Goal: Transaction & Acquisition: Purchase product/service

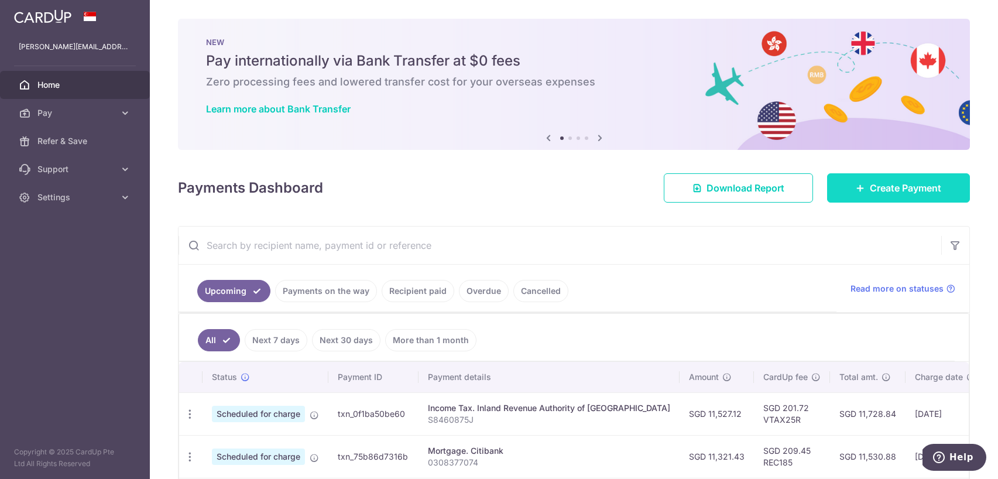
click at [860, 181] on link "Create Payment" at bounding box center [898, 187] width 143 height 29
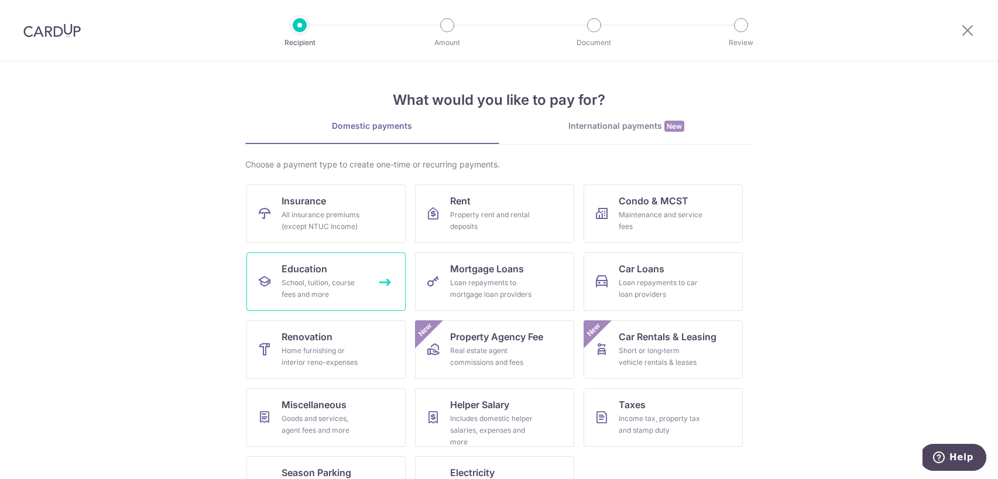
click at [340, 282] on div "School, tuition, course fees and more" at bounding box center [324, 288] width 84 height 23
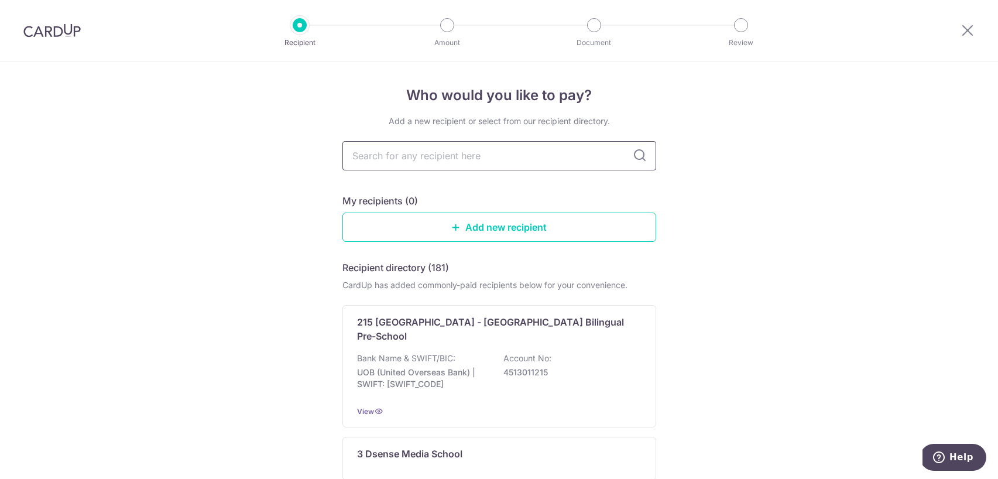
click at [481, 150] on input "text" at bounding box center [500, 155] width 314 height 29
type input "dul"
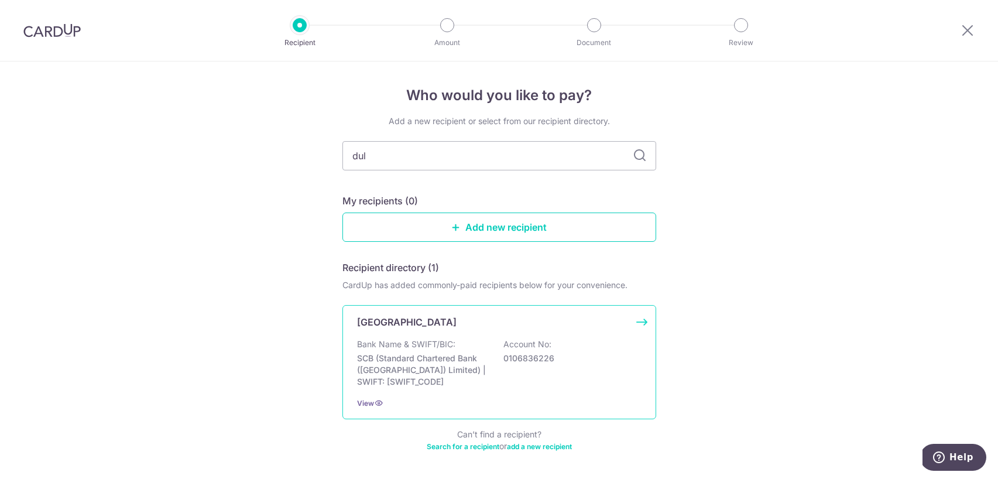
click at [408, 330] on div "[GEOGRAPHIC_DATA] Bank Name & SWIFT/BIC: SCB (Standard Chartered Bank (Singapor…" at bounding box center [500, 362] width 314 height 114
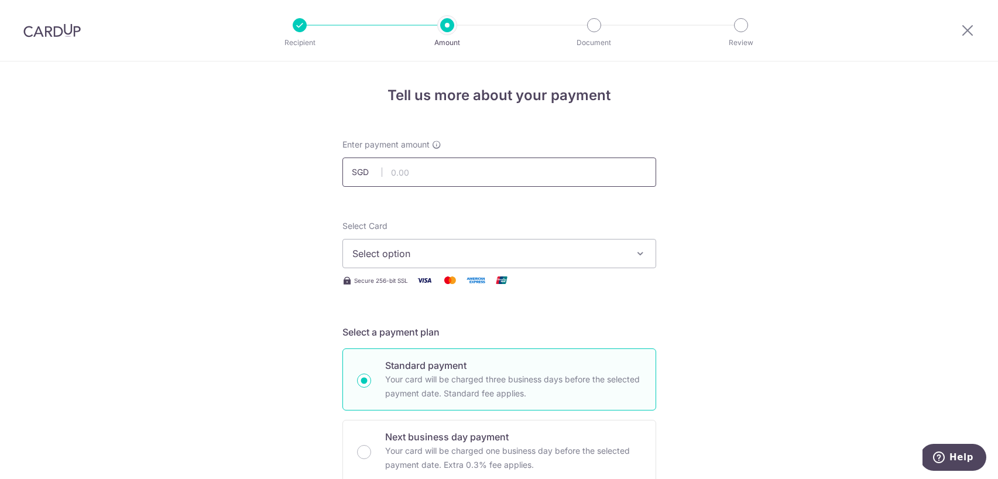
click at [425, 173] on input "text" at bounding box center [500, 172] width 314 height 29
type input "14,500.00"
click at [516, 265] on button "Select option" at bounding box center [500, 253] width 314 height 29
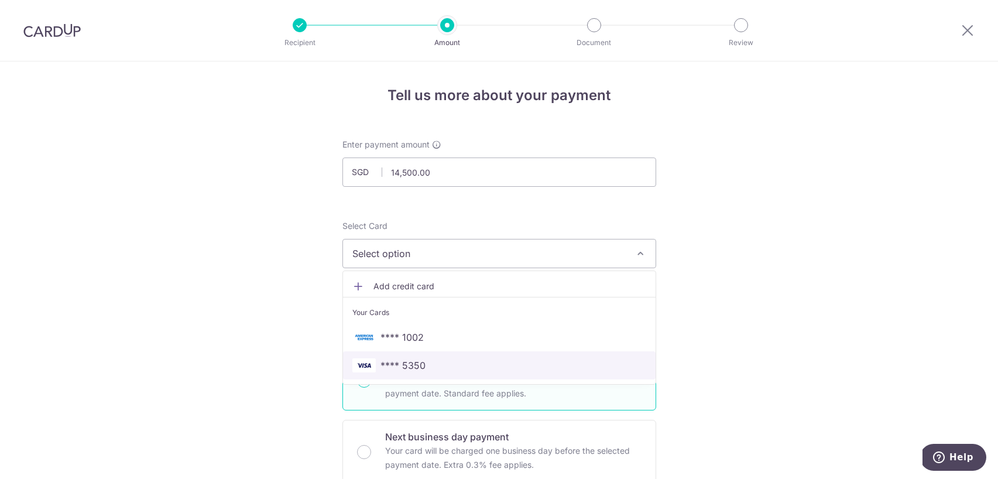
click at [488, 367] on span "**** 5350" at bounding box center [500, 365] width 294 height 14
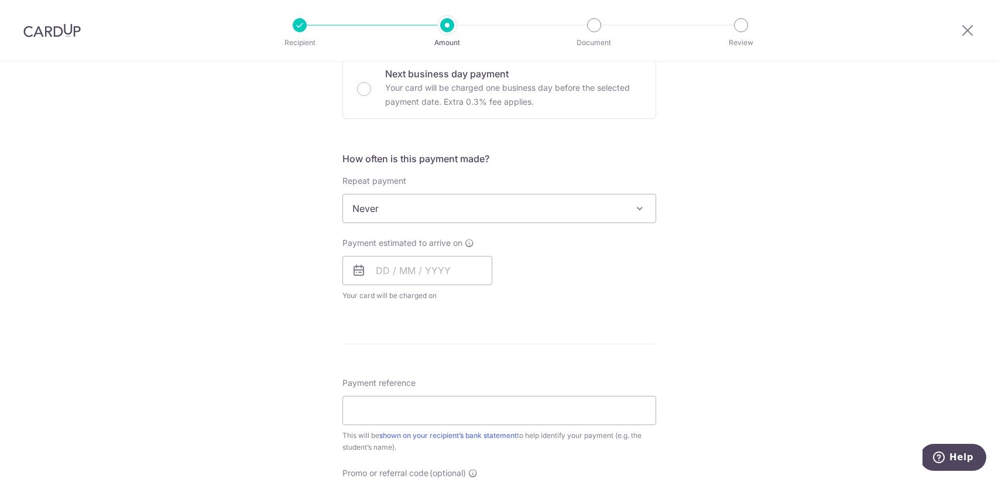
scroll to position [404, 0]
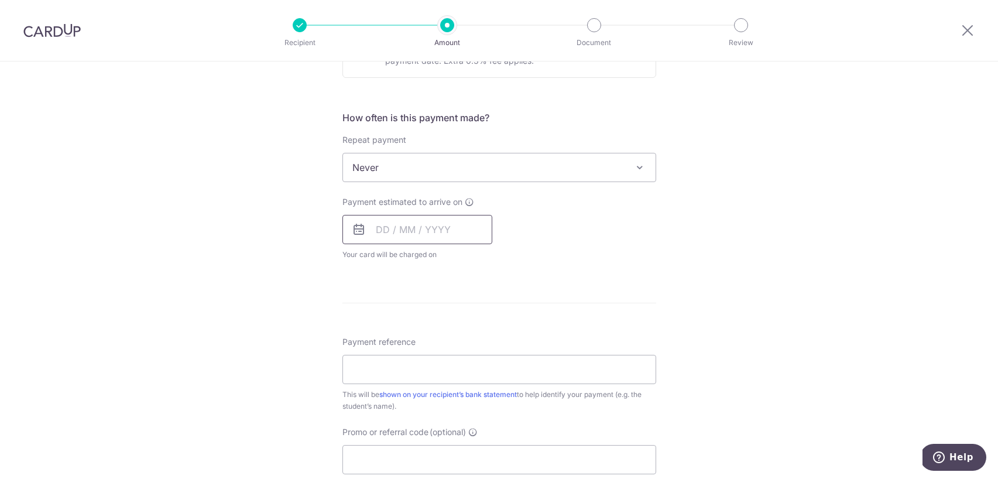
click at [381, 229] on input "text" at bounding box center [418, 229] width 150 height 29
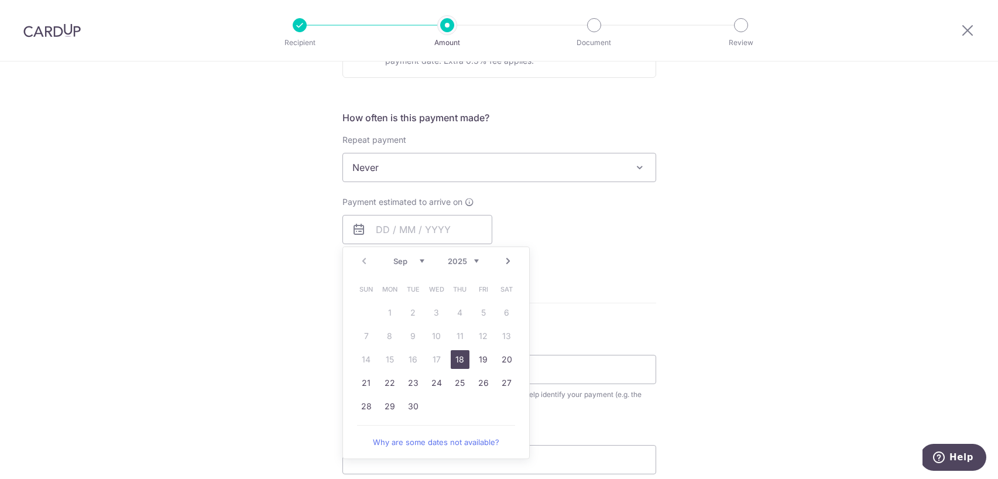
click at [358, 305] on table "Sun Mon Tue Wed Thu Fri Sat 1 2 3 4 5 6 7 8 9 10 11 12 13 14 15 16 17 18 19 20 …" at bounding box center [437, 348] width 164 height 141
click at [459, 359] on link "18" at bounding box center [460, 359] width 19 height 19
type input "18/09/2025"
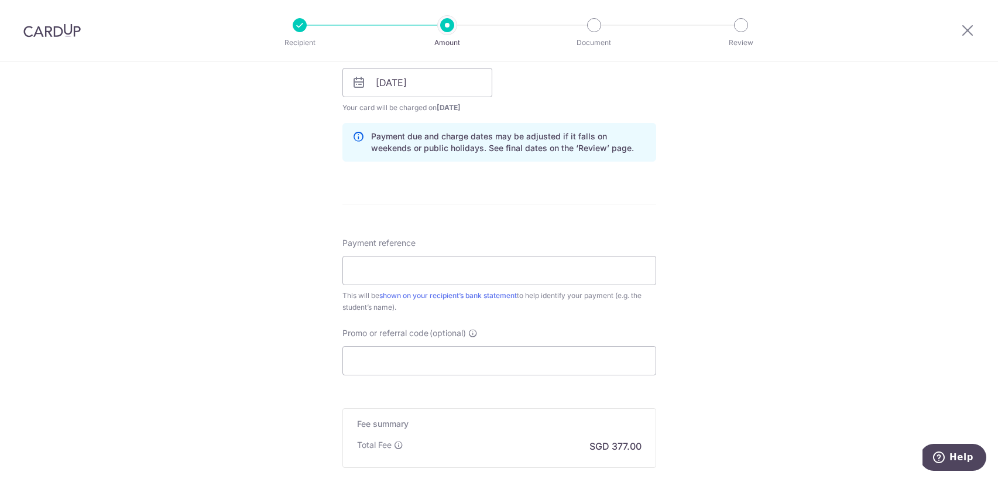
scroll to position [571, 0]
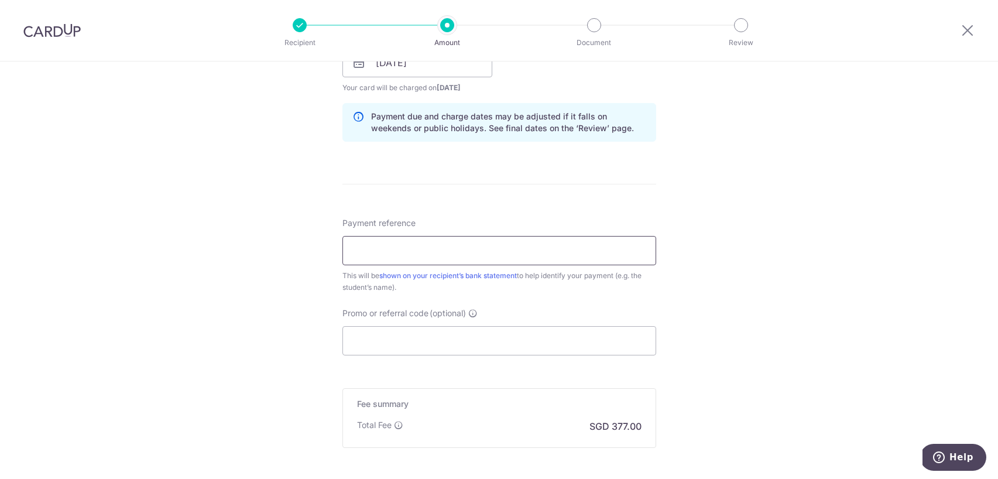
click at [501, 247] on input "Payment reference" at bounding box center [500, 250] width 314 height 29
paste input "DCSG252668077"
click at [432, 252] on input "DCSG252668077" at bounding box center [500, 250] width 314 height 29
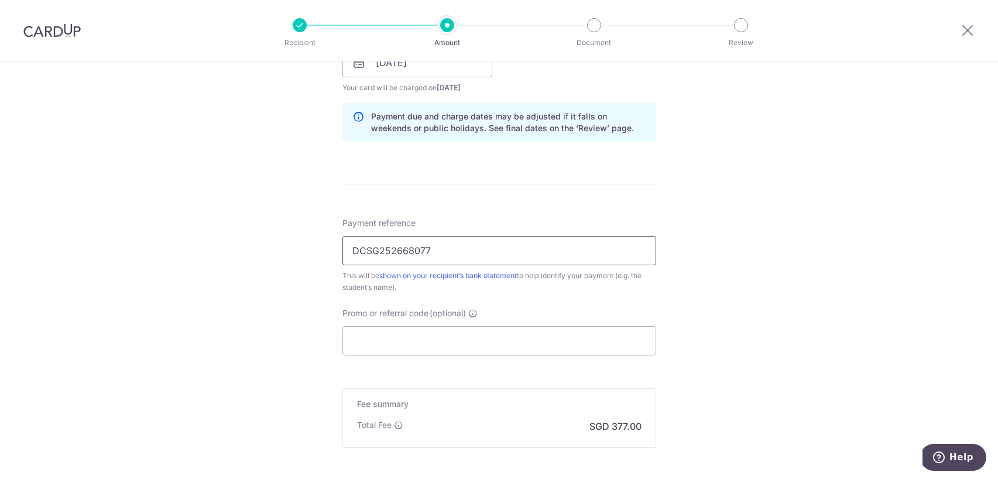
paste input "119613"
type input "DCSG119613"
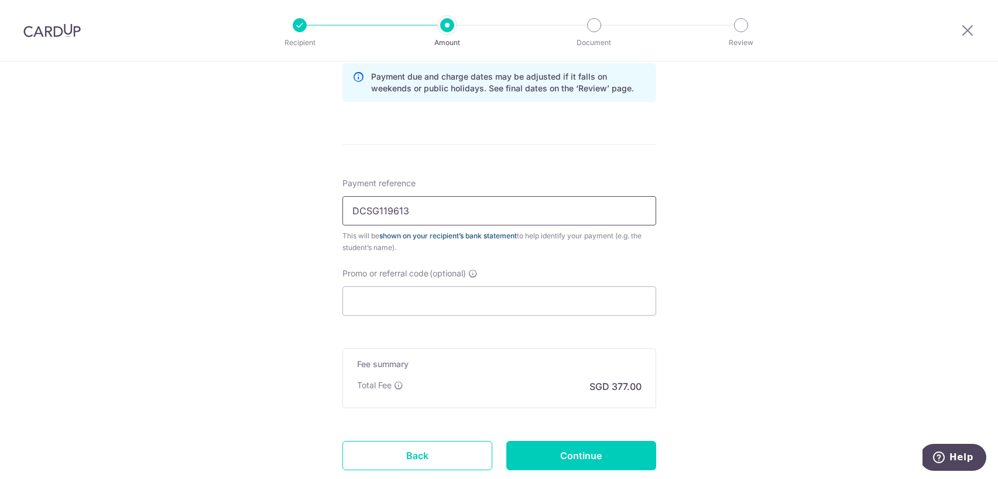
scroll to position [690, 0]
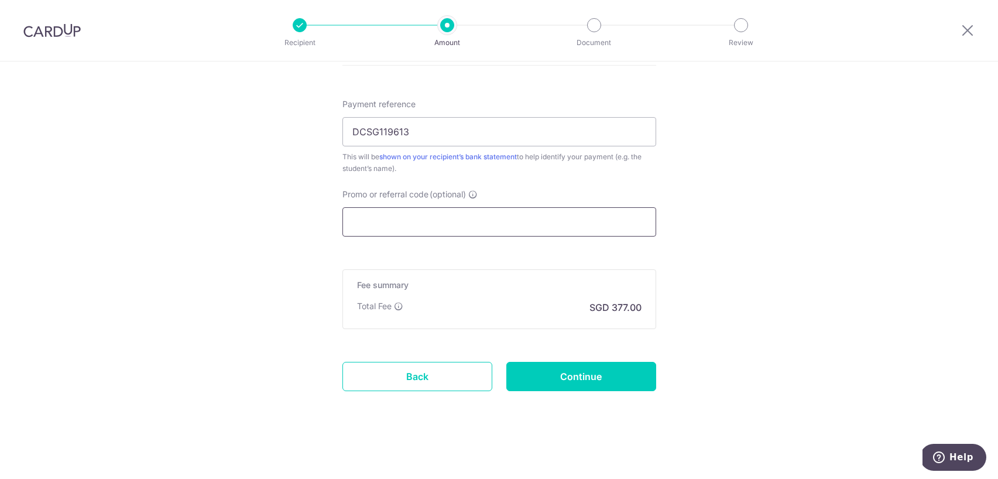
click at [457, 227] on input "Promo or referral code (optional)" at bounding box center [500, 221] width 314 height 29
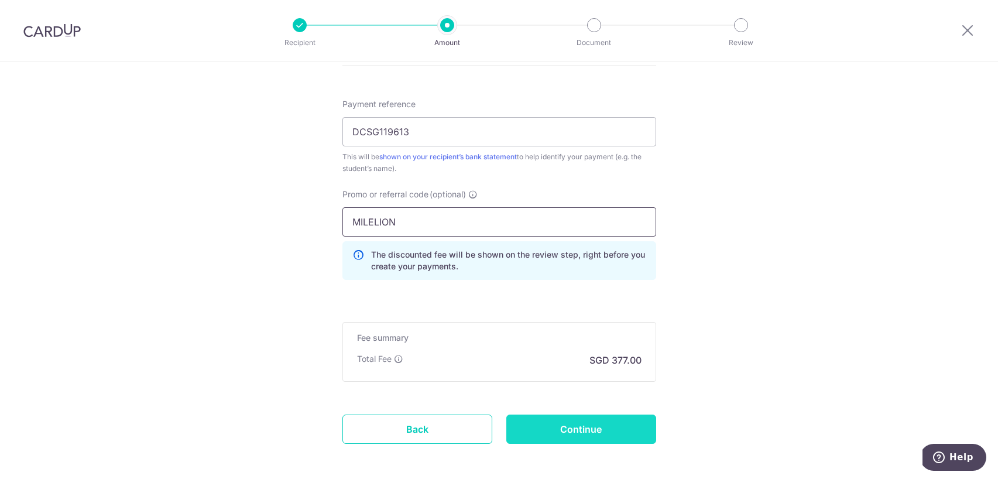
type input "MILELION"
click at [581, 420] on input "Continue" at bounding box center [582, 429] width 150 height 29
type input "Create Schedule"
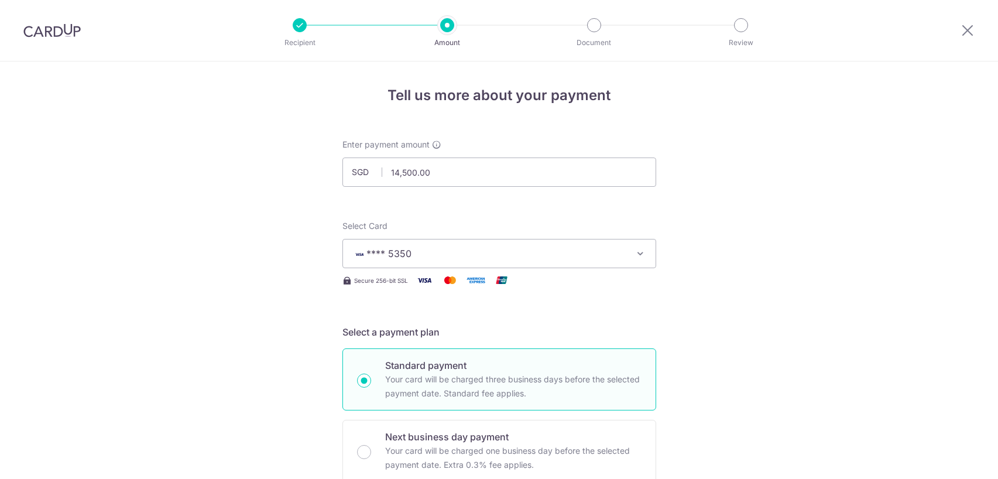
scroll to position [759, 0]
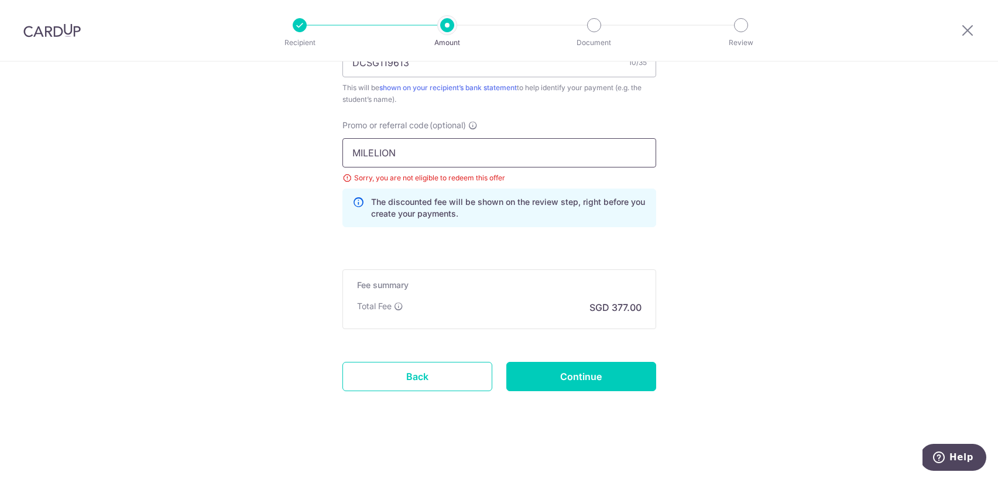
click at [432, 155] on input "MILELION" at bounding box center [500, 152] width 314 height 29
type input "OFF225"
click at [577, 373] on input "Continue" at bounding box center [582, 376] width 150 height 29
type input "Update Schedule"
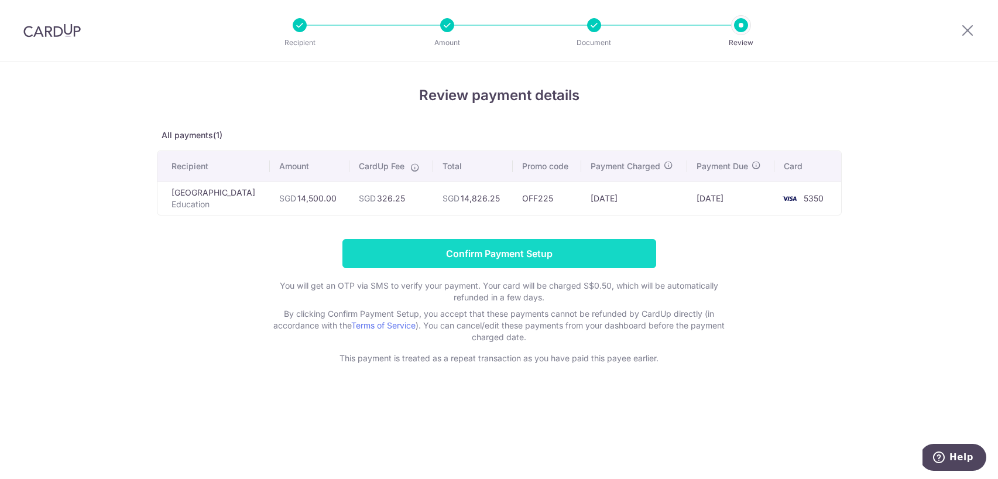
click at [539, 262] on input "Confirm Payment Setup" at bounding box center [500, 253] width 314 height 29
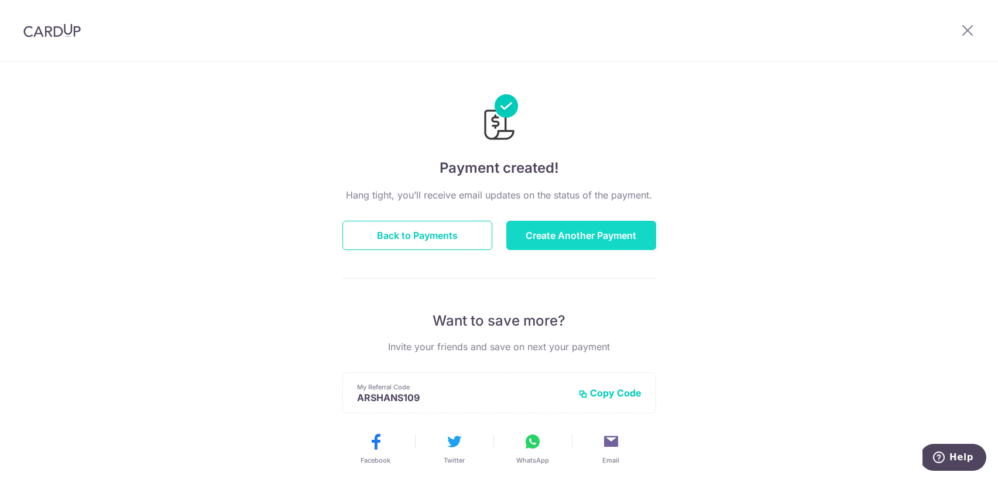
click at [581, 230] on button "Create Another Payment" at bounding box center [582, 235] width 150 height 29
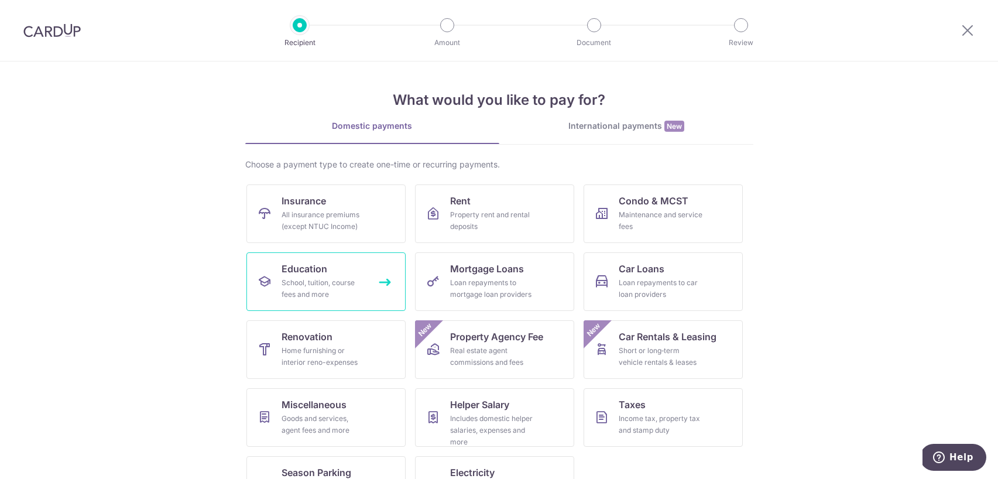
click at [323, 258] on link "Education School, tuition, course fees and more" at bounding box center [326, 281] width 159 height 59
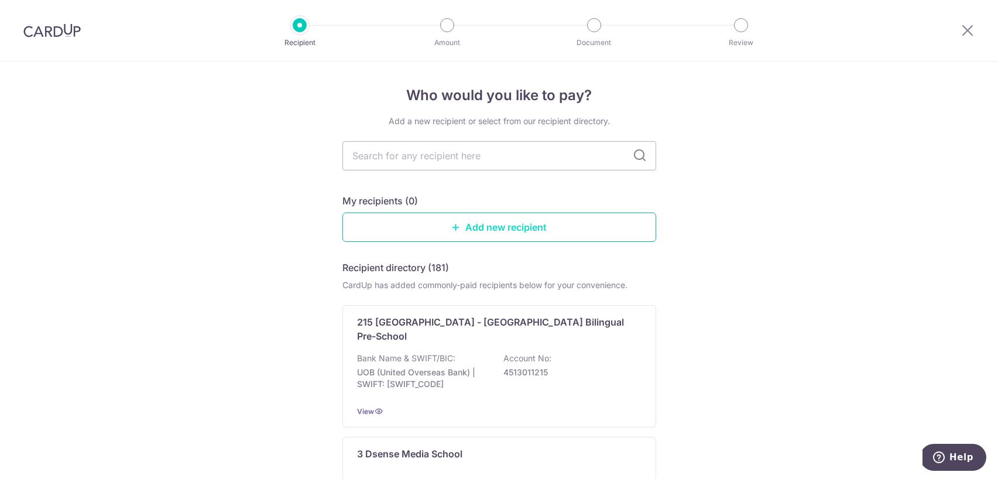
click at [457, 233] on link "Add new recipient" at bounding box center [500, 227] width 314 height 29
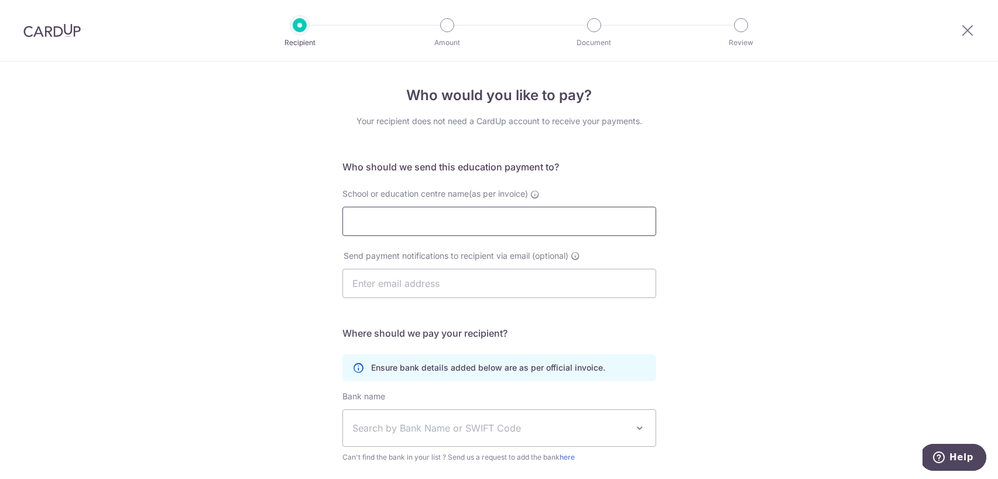
click at [457, 233] on input "School or education centre name(as per invoice)" at bounding box center [500, 221] width 314 height 29
type input "dulwich"
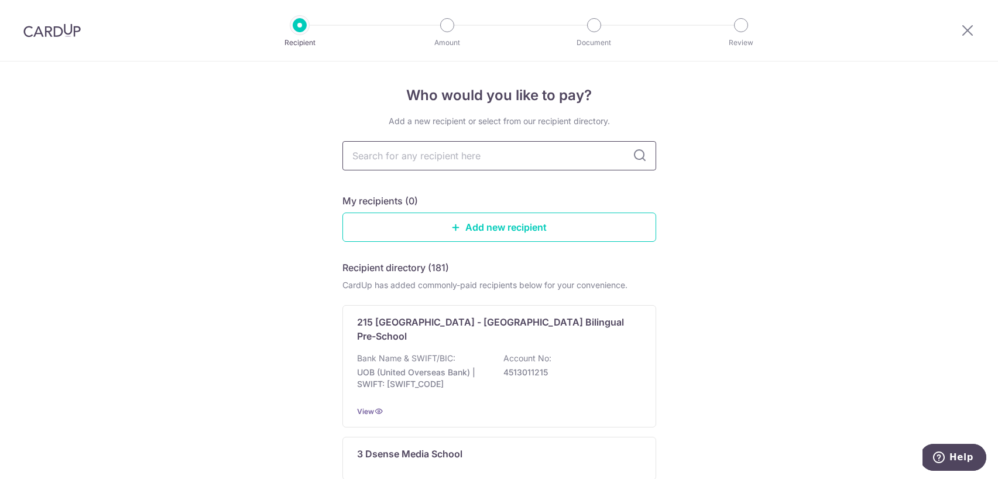
type input "d"
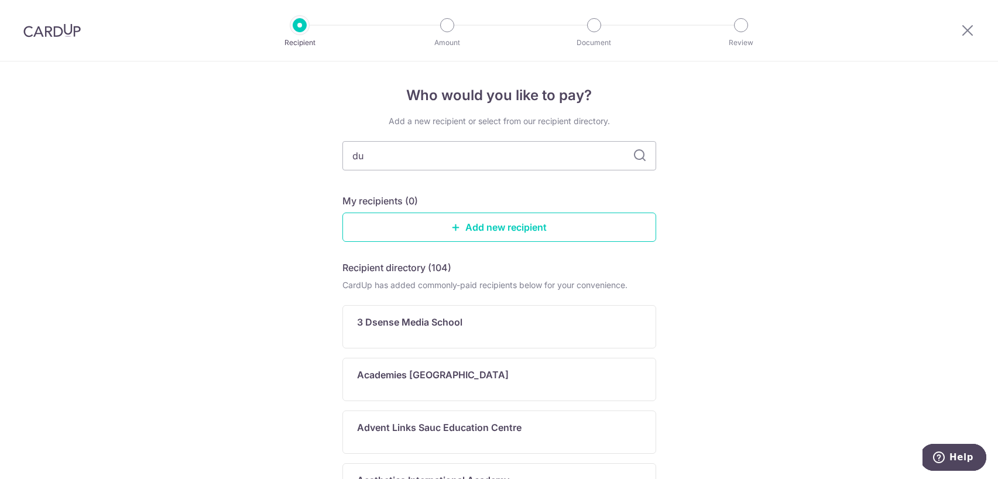
type input "dul"
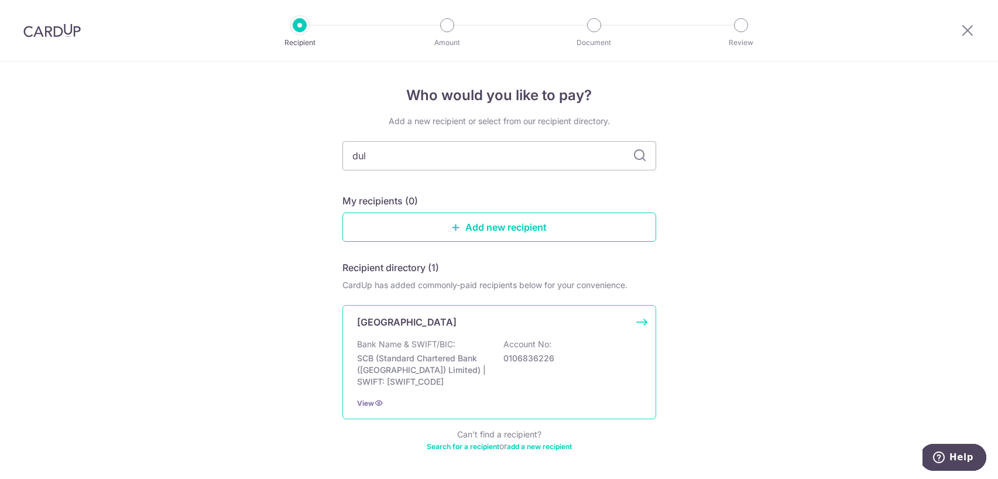
click at [409, 346] on p "Bank Name & SWIFT/BIC:" at bounding box center [406, 344] width 98 height 12
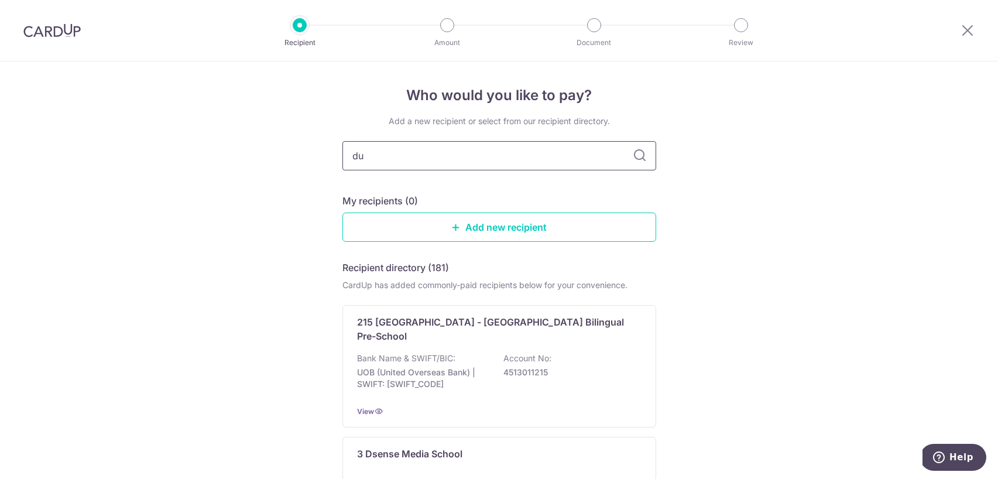
type input "dul"
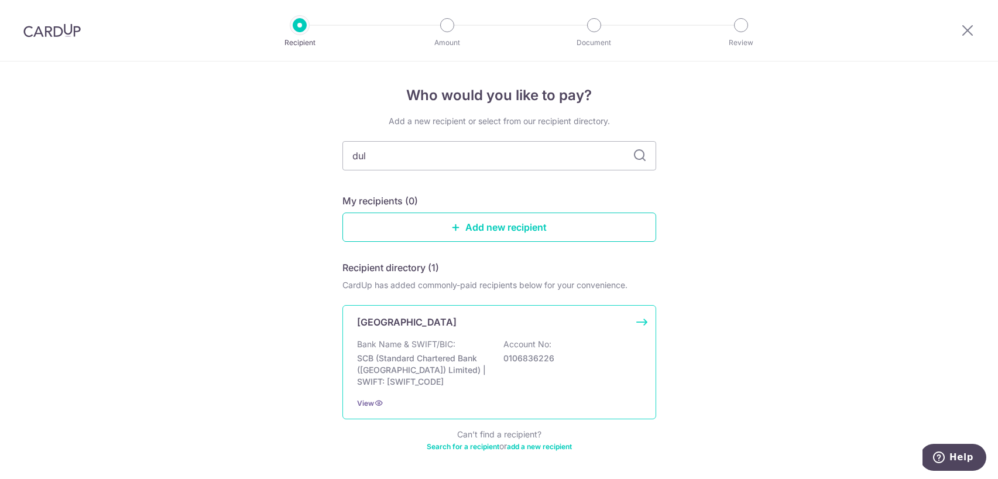
scroll to position [42, 0]
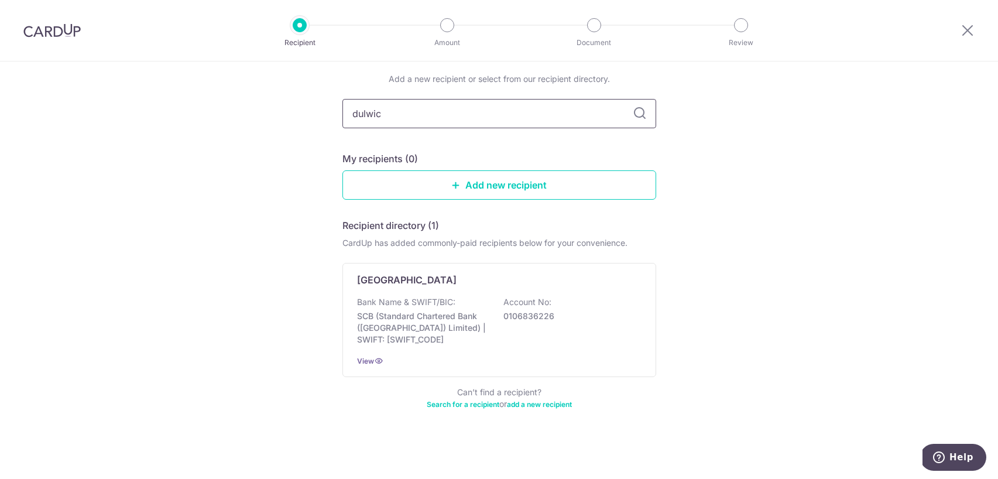
type input "dulwich"
click at [645, 118] on icon at bounding box center [640, 114] width 14 height 14
click at [642, 118] on icon at bounding box center [640, 114] width 14 height 14
click at [637, 111] on icon at bounding box center [640, 114] width 14 height 14
click at [577, 112] on input "dulwich" at bounding box center [500, 113] width 314 height 29
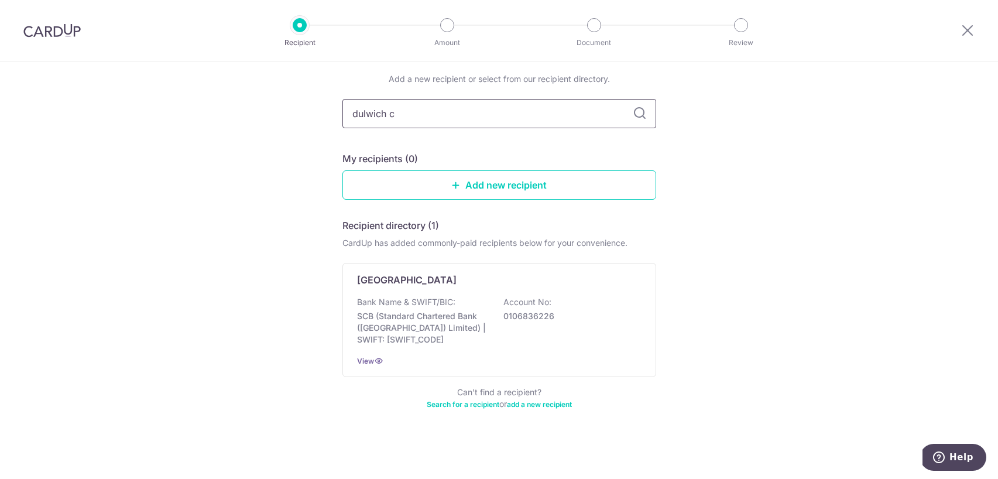
type input "dulwich co"
type input "dulwich cllege"
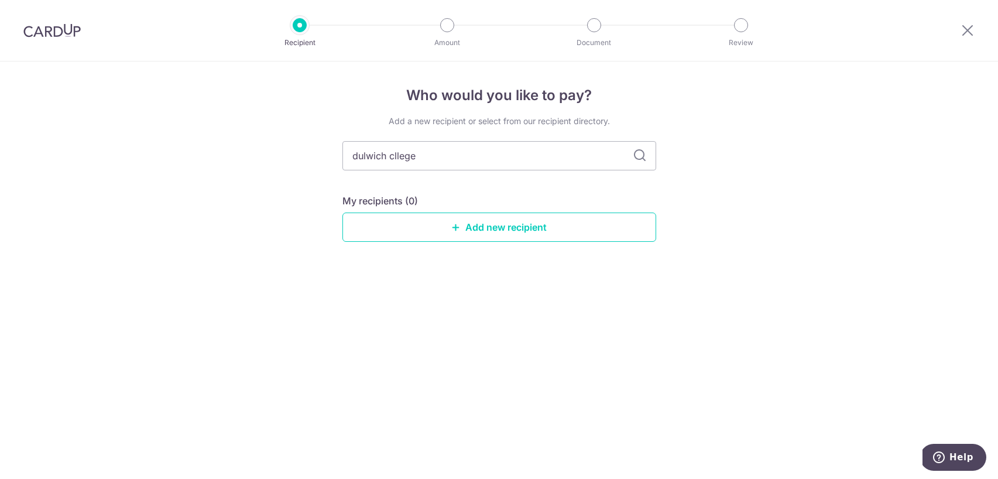
scroll to position [0, 0]
type input "dulwich"
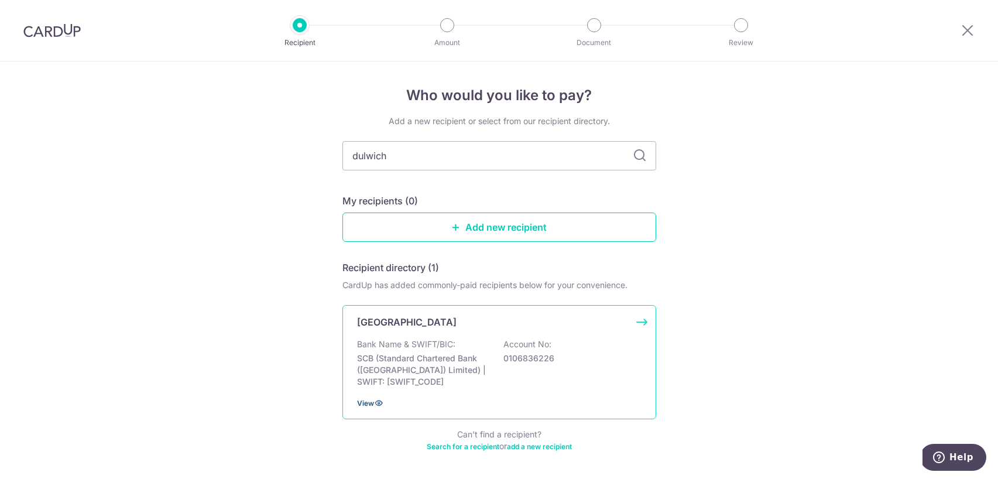
click at [371, 402] on span "View" at bounding box center [365, 403] width 17 height 9
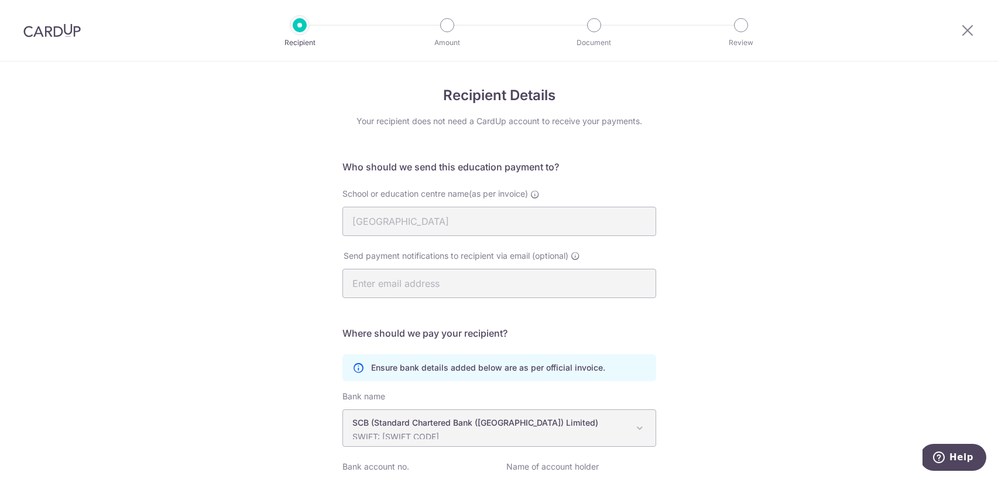
scroll to position [124, 0]
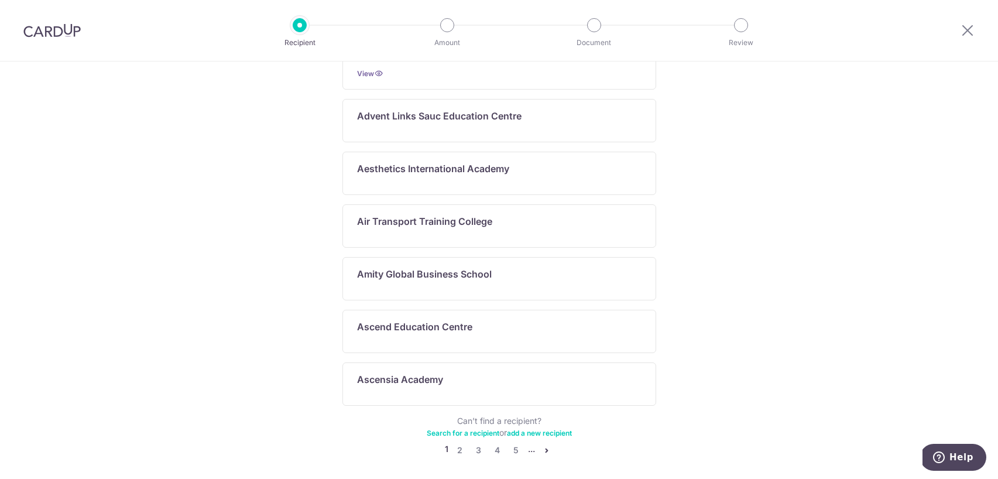
scroll to position [594, 0]
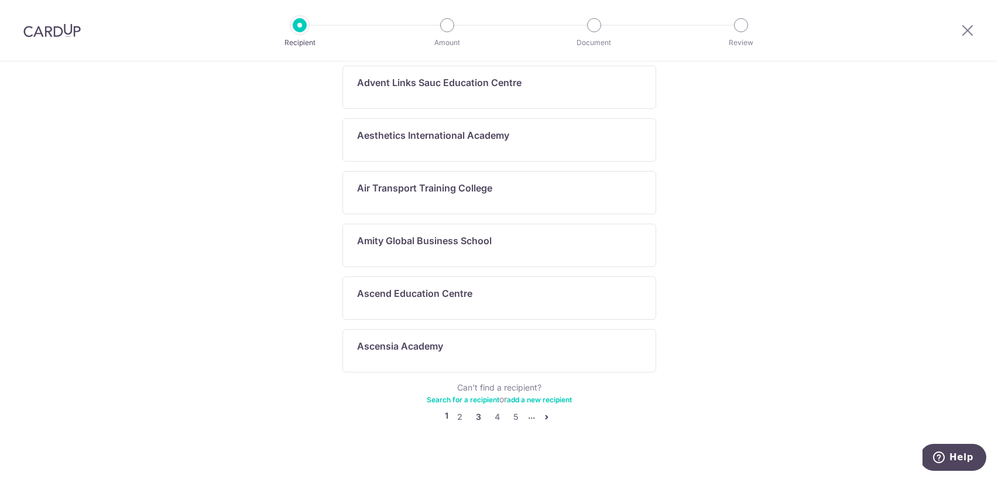
click at [480, 410] on link "3" at bounding box center [479, 417] width 14 height 14
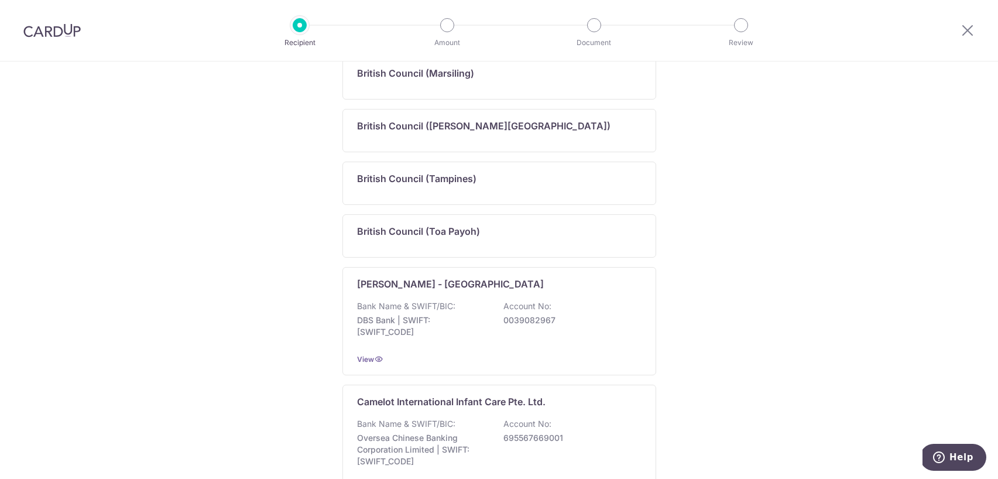
scroll to position [665, 0]
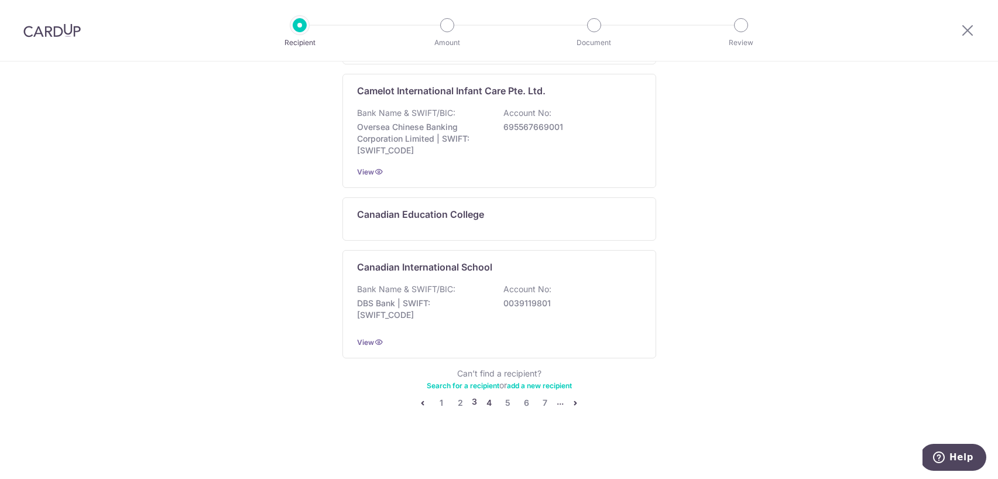
click at [493, 401] on link "4" at bounding box center [489, 403] width 14 height 14
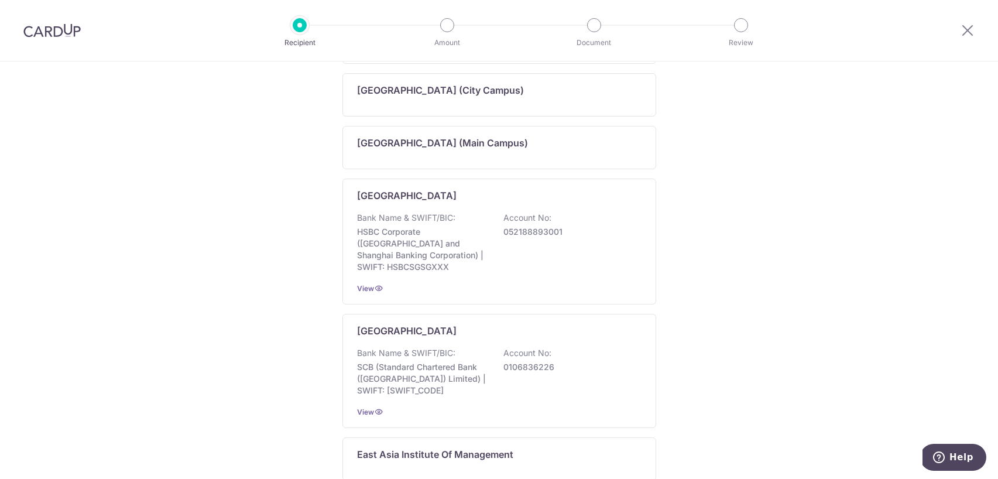
scroll to position [671, 0]
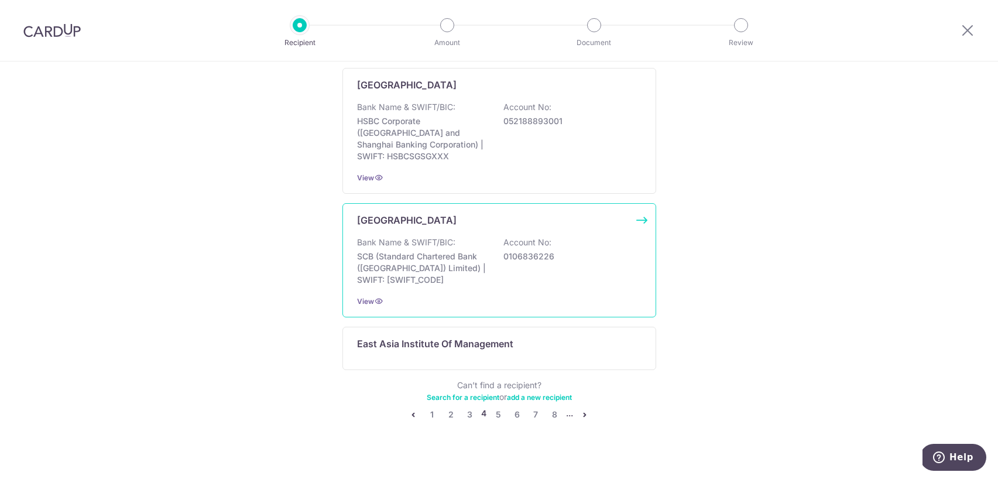
click at [487, 251] on p "SCB (Standard Chartered Bank ([GEOGRAPHIC_DATA]) Limited) | SWIFT: [SWIFT_CODE]" at bounding box center [422, 268] width 131 height 35
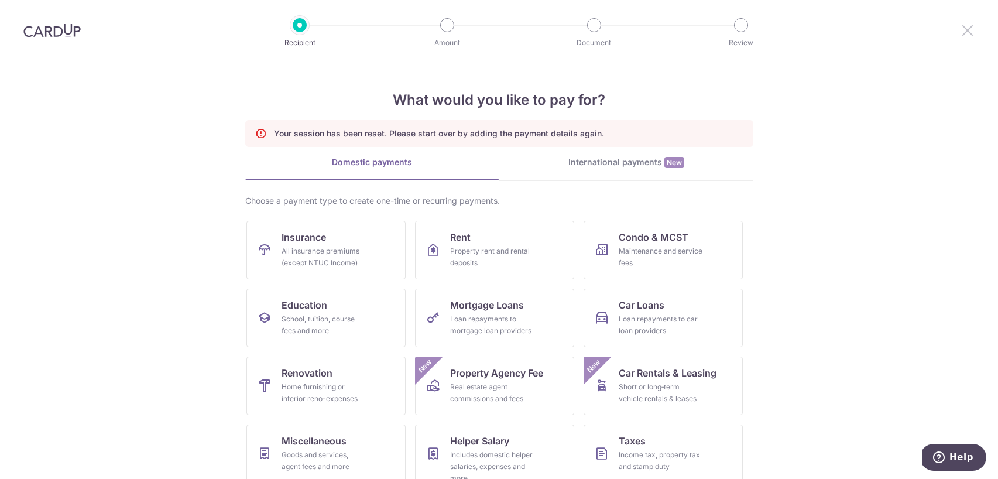
click at [966, 27] on icon at bounding box center [968, 30] width 14 height 15
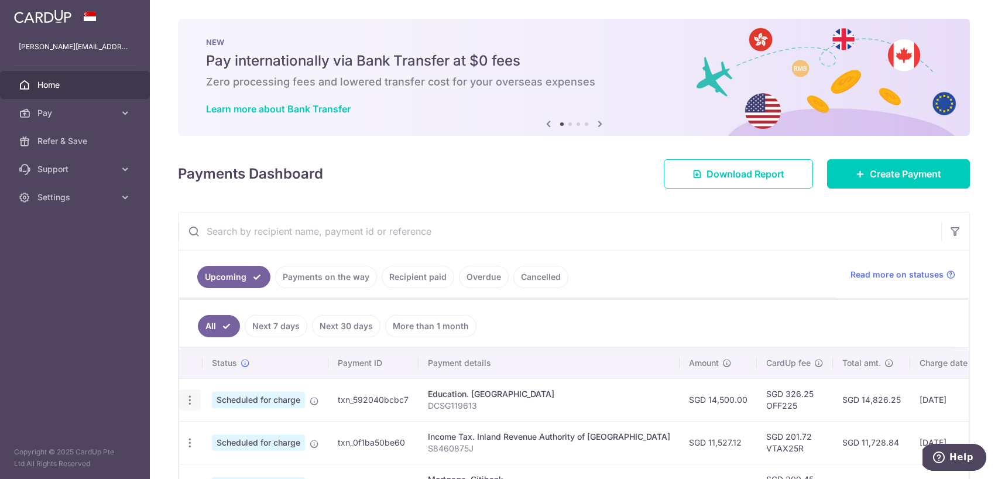
click at [185, 394] on icon "button" at bounding box center [190, 400] width 12 height 12
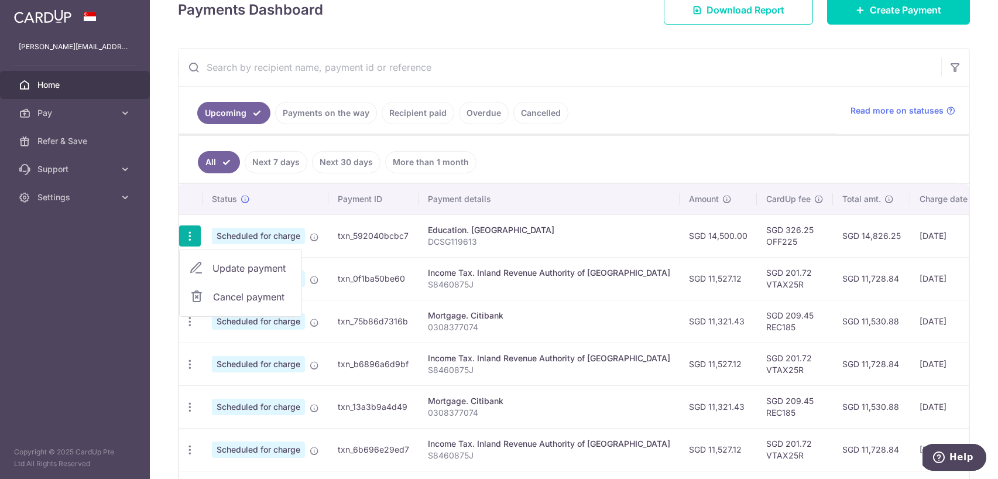
scroll to position [170, 0]
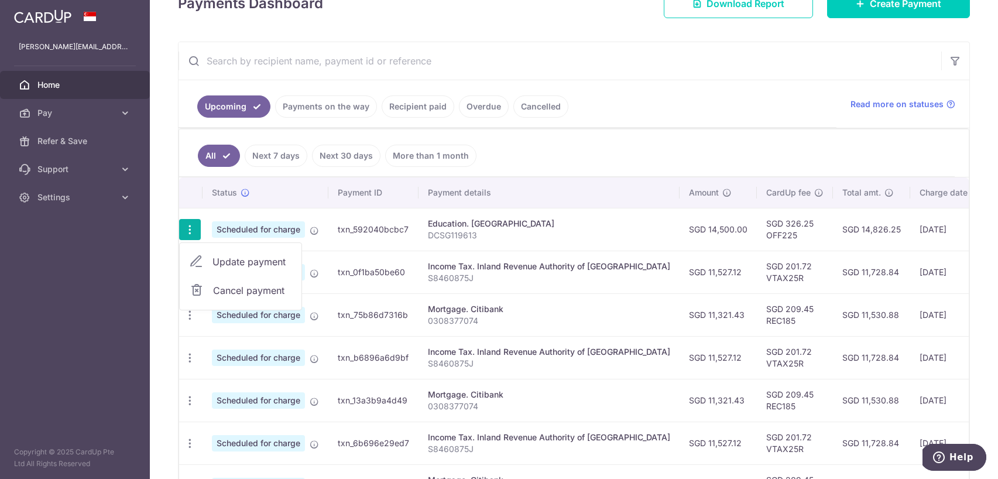
click at [247, 292] on span "Cancel payment" at bounding box center [252, 290] width 78 height 14
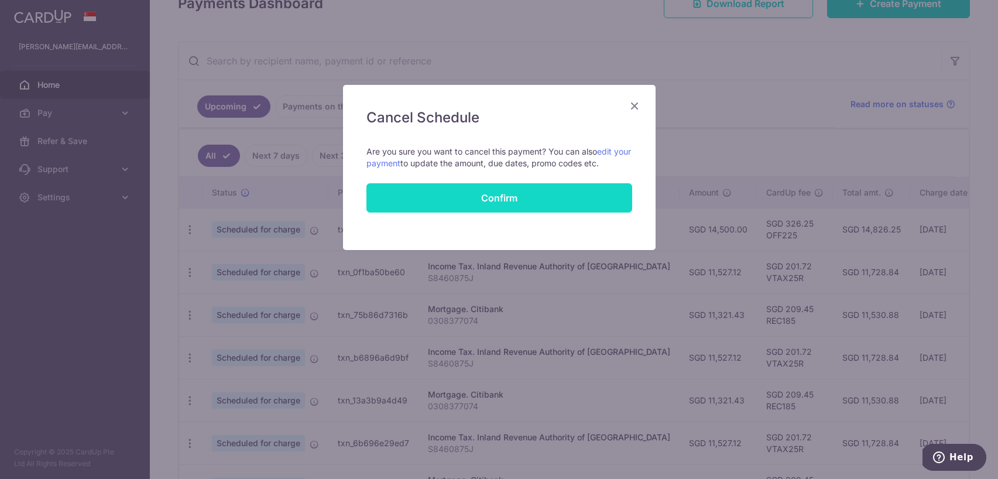
click at [461, 196] on button "Confirm" at bounding box center [500, 197] width 266 height 29
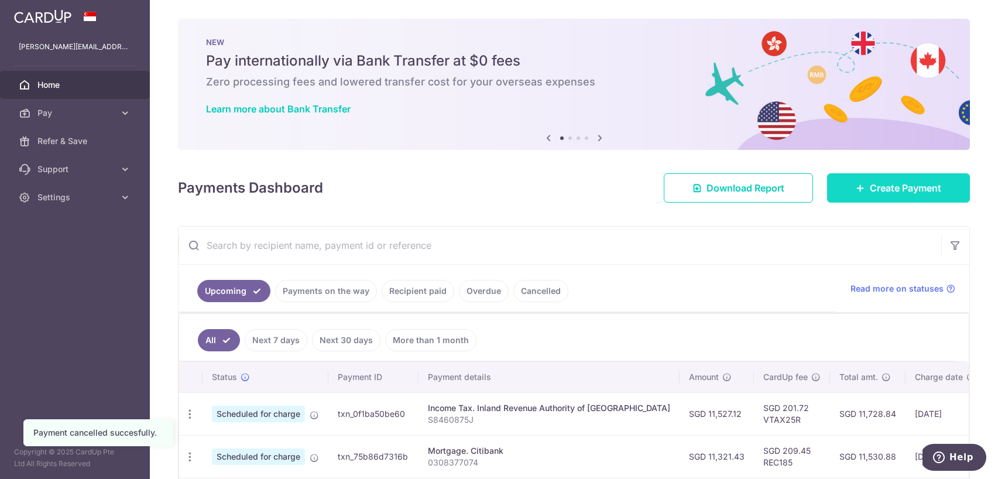
click at [863, 193] on link "Create Payment" at bounding box center [898, 187] width 143 height 29
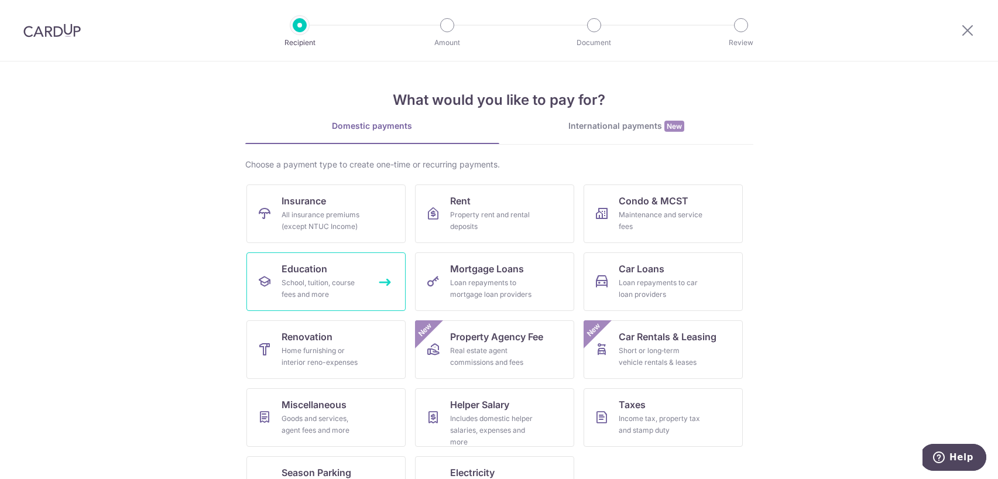
click at [351, 276] on link "Education School, tuition, course fees and more" at bounding box center [326, 281] width 159 height 59
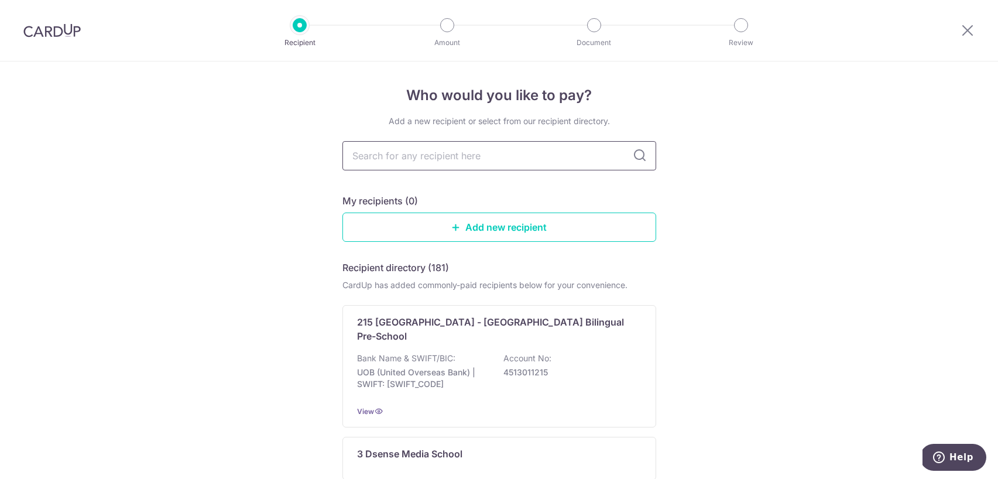
click at [424, 151] on input "text" at bounding box center [500, 155] width 314 height 29
click at [474, 223] on link "Add new recipient" at bounding box center [500, 227] width 314 height 29
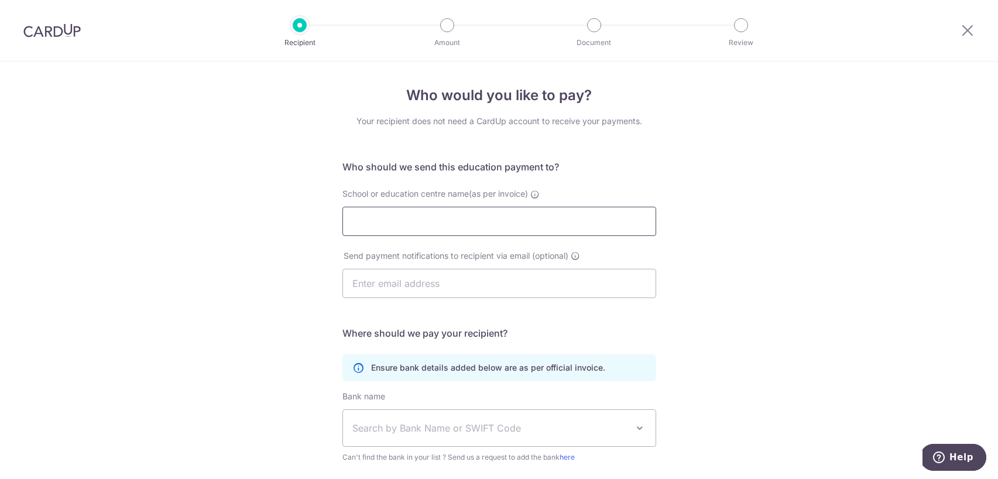
click at [474, 223] on input "School or education centre name(as per invoice)" at bounding box center [500, 221] width 314 height 29
type input "[GEOGRAPHIC_DATA]"
click at [461, 279] on input "text" at bounding box center [500, 283] width 314 height 29
type input "[PERSON_NAME][EMAIL_ADDRESS][DOMAIN_NAME]"
type input "[PERSON_NAME]"
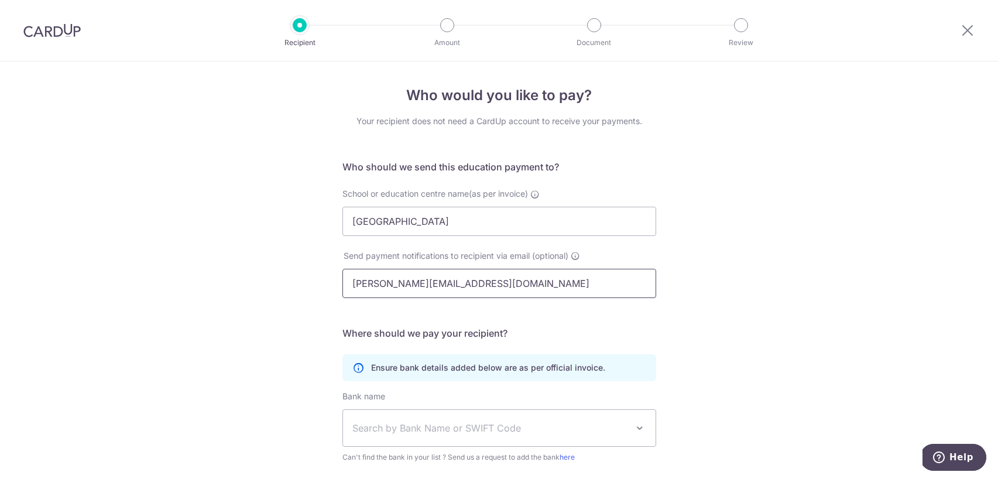
scroll to position [140, 0]
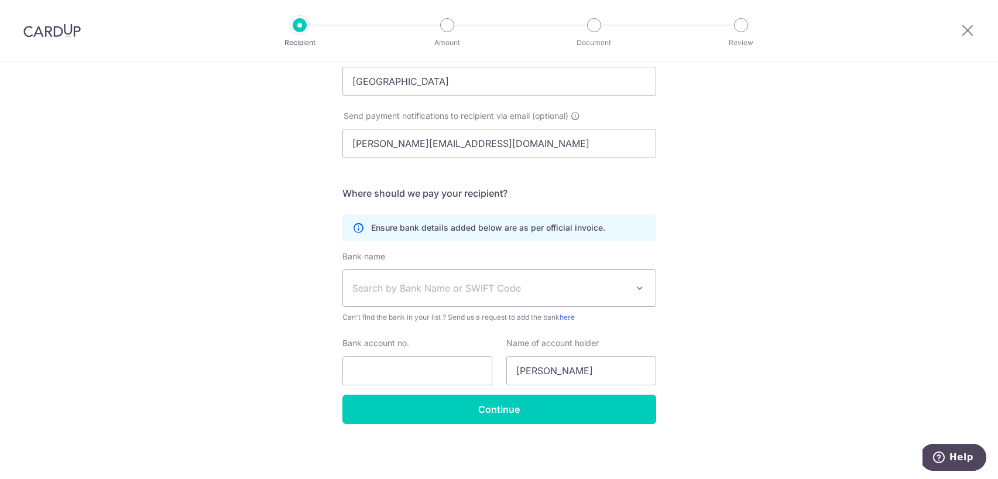
click at [401, 279] on span "Search by Bank Name or SWIFT Code" at bounding box center [499, 288] width 313 height 36
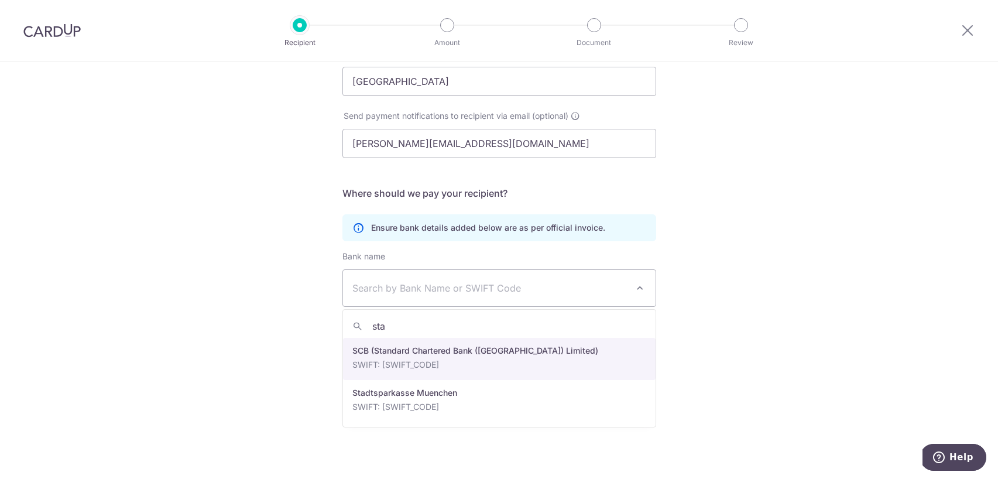
type input "sta"
select select "14"
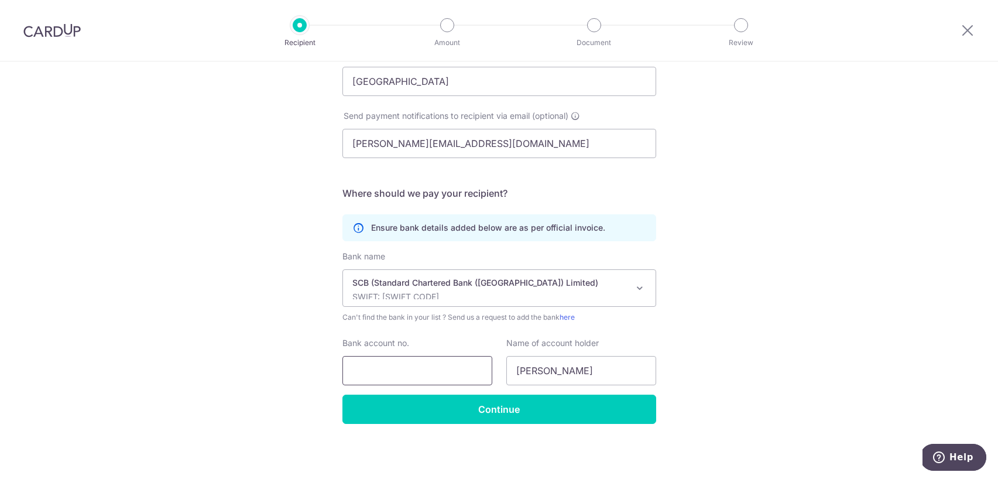
click at [399, 379] on input "Bank account no." at bounding box center [418, 370] width 150 height 29
paste input "99027119612"
type input "99027119612"
click at [574, 372] on input "[PERSON_NAME]" at bounding box center [582, 370] width 150 height 29
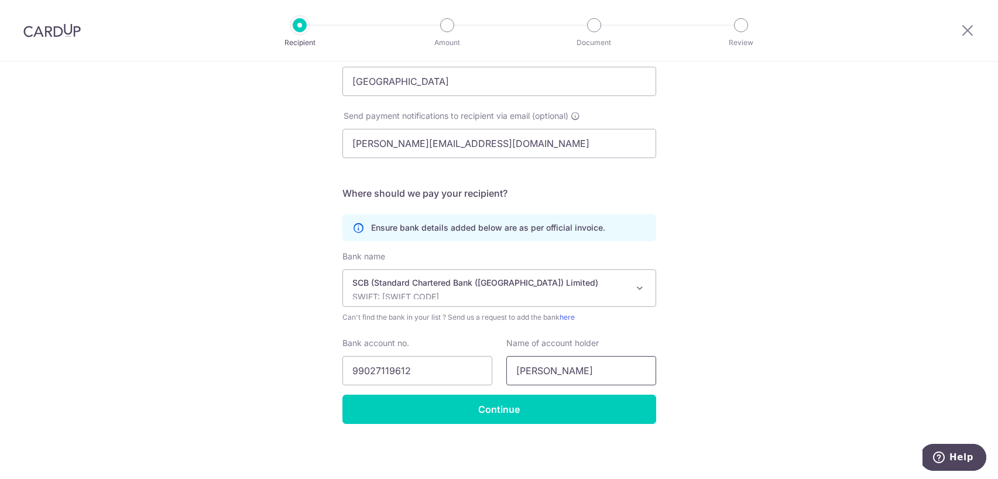
click at [574, 372] on input "[PERSON_NAME]" at bounding box center [582, 370] width 150 height 29
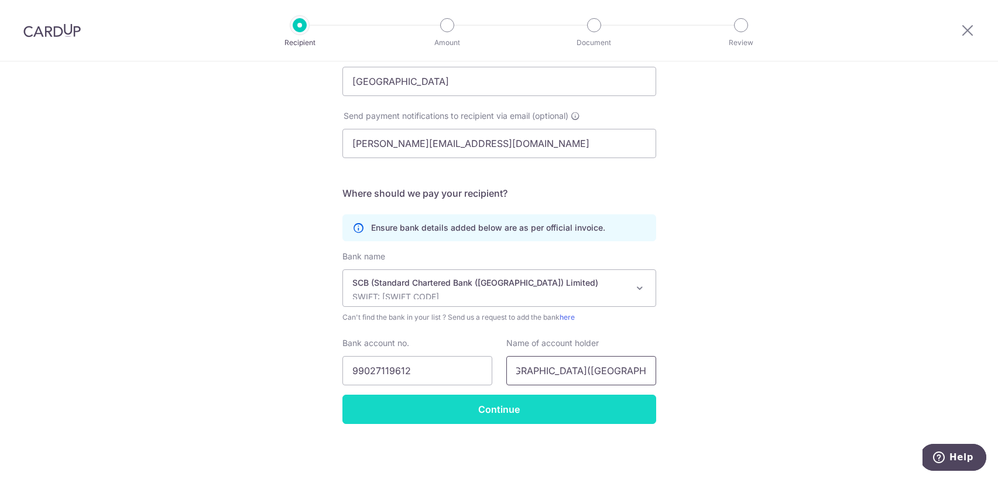
type input "[GEOGRAPHIC_DATA]([GEOGRAPHIC_DATA]) Pte Ltd"
click at [536, 404] on input "Continue" at bounding box center [500, 409] width 314 height 29
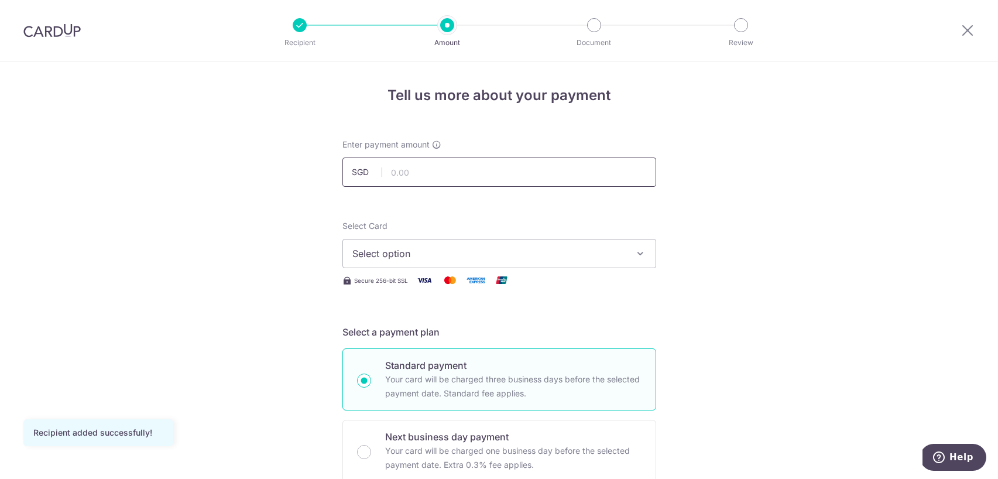
click at [477, 170] on input "text" at bounding box center [500, 172] width 314 height 29
type input "14,990.00"
click at [402, 239] on button "Select option" at bounding box center [500, 253] width 314 height 29
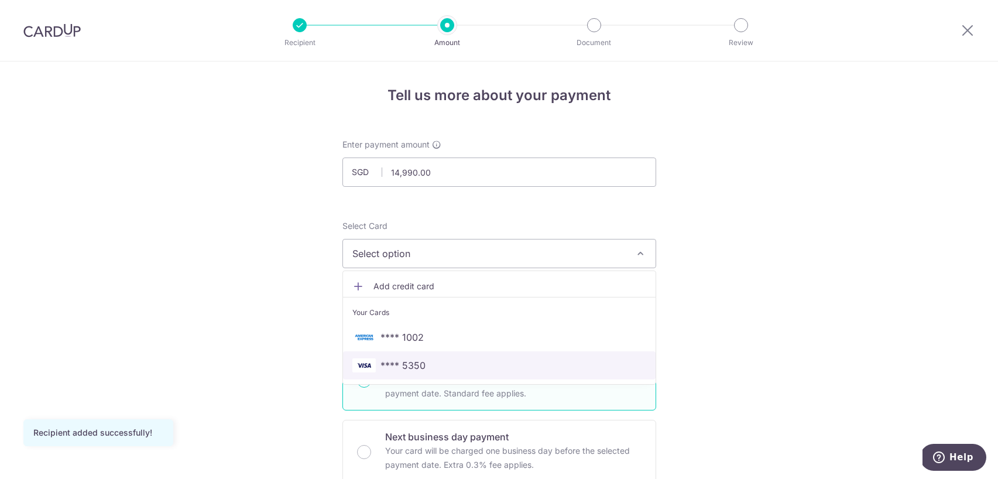
click at [393, 358] on span "**** 5350" at bounding box center [403, 365] width 45 height 14
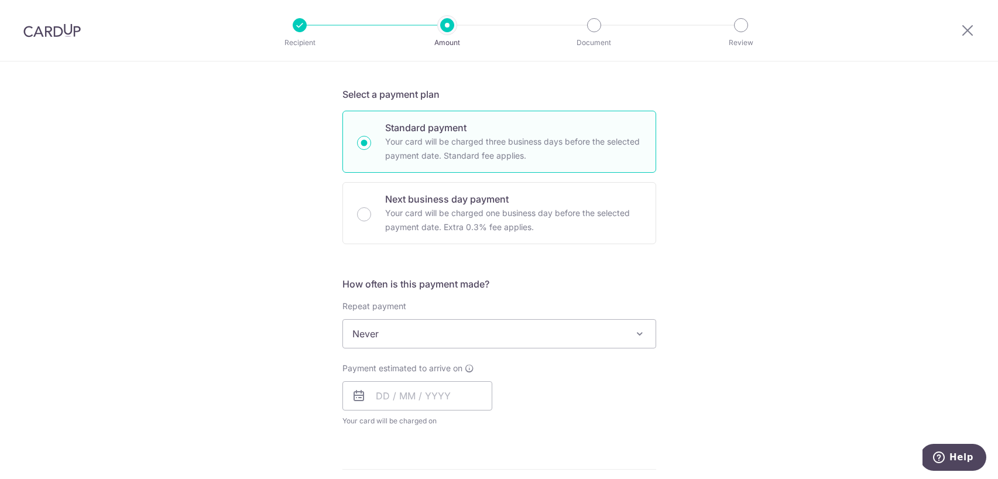
scroll to position [255, 0]
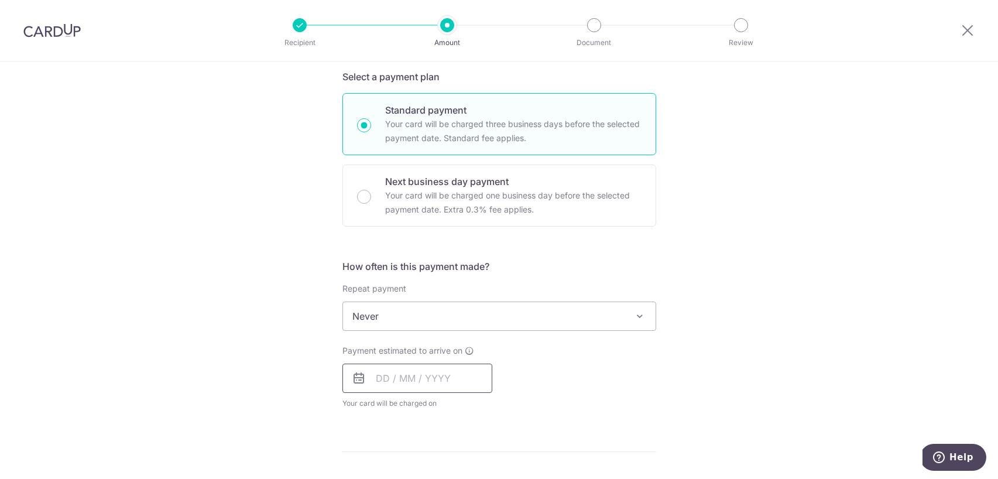
click at [384, 377] on input "text" at bounding box center [418, 378] width 150 height 29
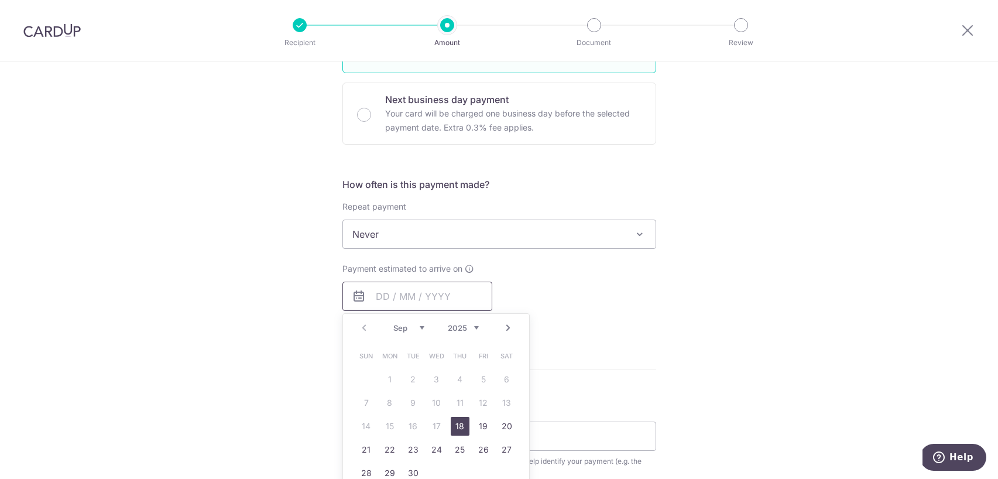
scroll to position [413, 0]
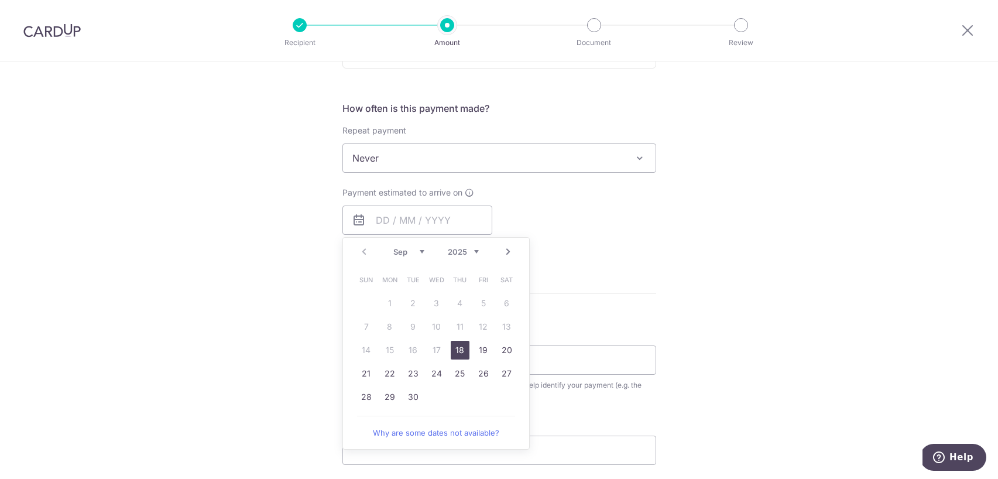
click at [432, 426] on link "Why are some dates not available?" at bounding box center [436, 432] width 158 height 23
click at [459, 351] on link "18" at bounding box center [460, 350] width 19 height 19
type input "[DATE]"
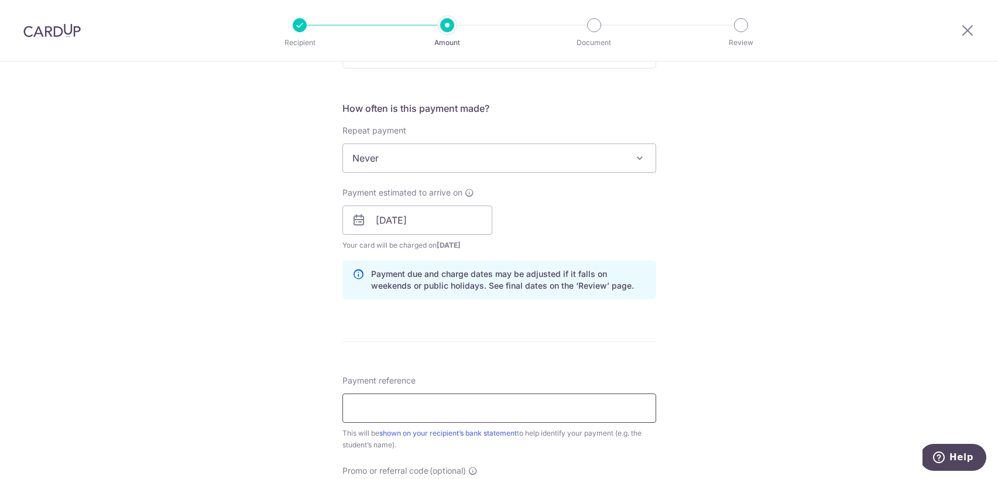
click at [431, 416] on input "Payment reference" at bounding box center [500, 408] width 314 height 29
paste input "DCSG119612"
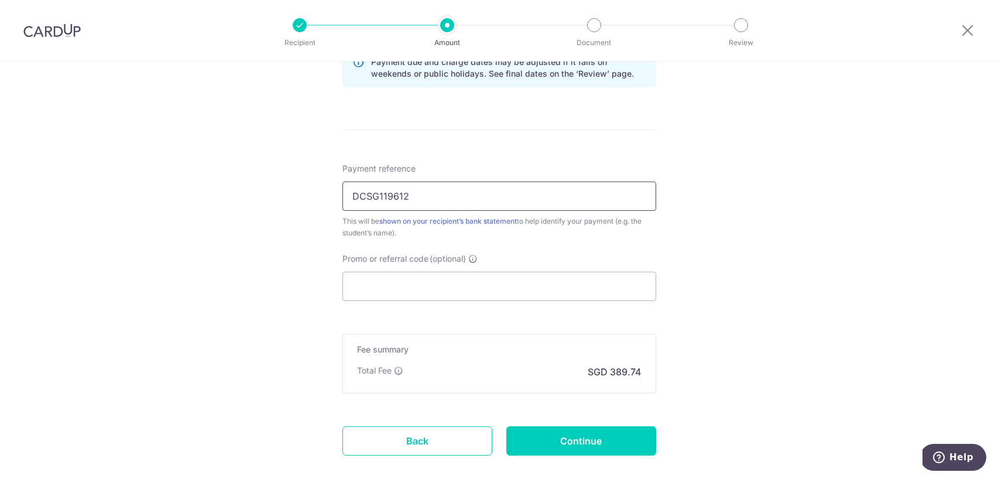
scroll to position [690, 0]
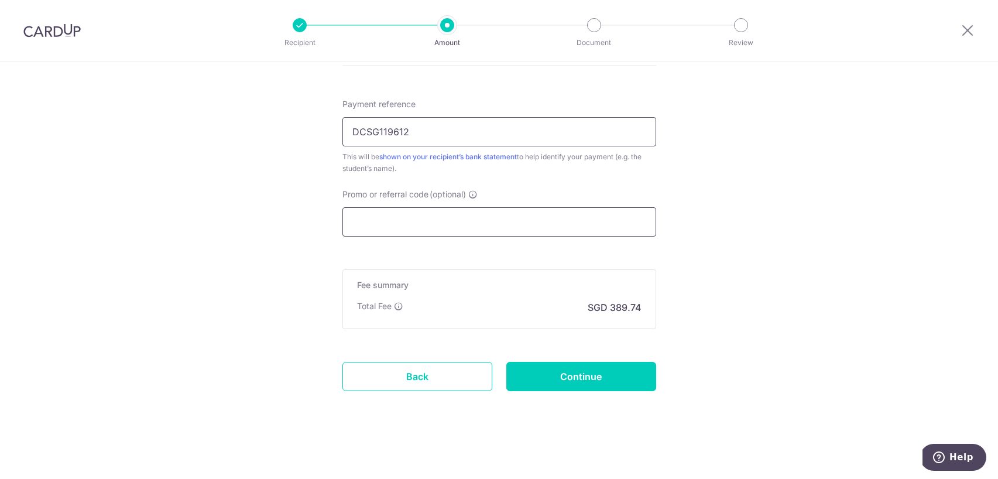
type input "DCSG119612"
click at [461, 218] on input "Promo or referral code (optional)" at bounding box center [500, 221] width 314 height 29
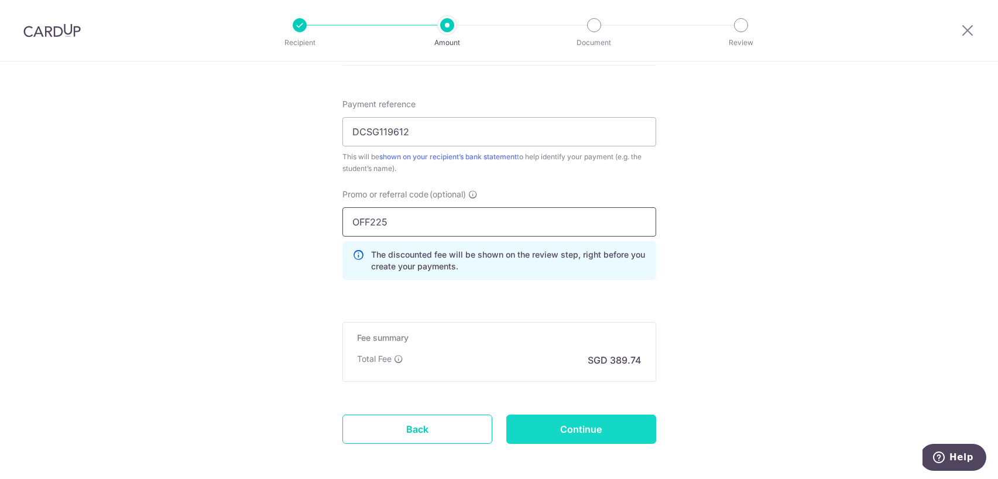
type input "OFF225"
click at [612, 434] on input "Continue" at bounding box center [582, 429] width 150 height 29
type input "Create Schedule"
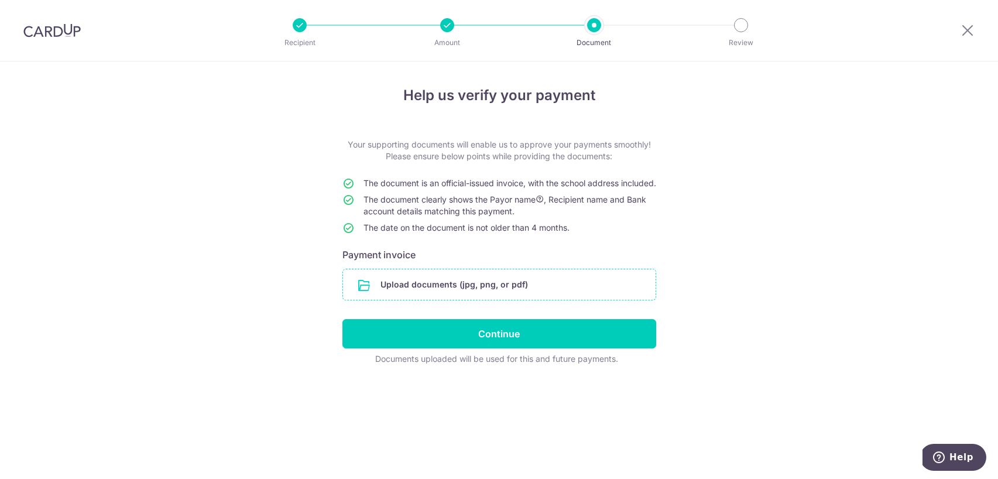
click at [472, 300] on input "file" at bounding box center [499, 284] width 313 height 30
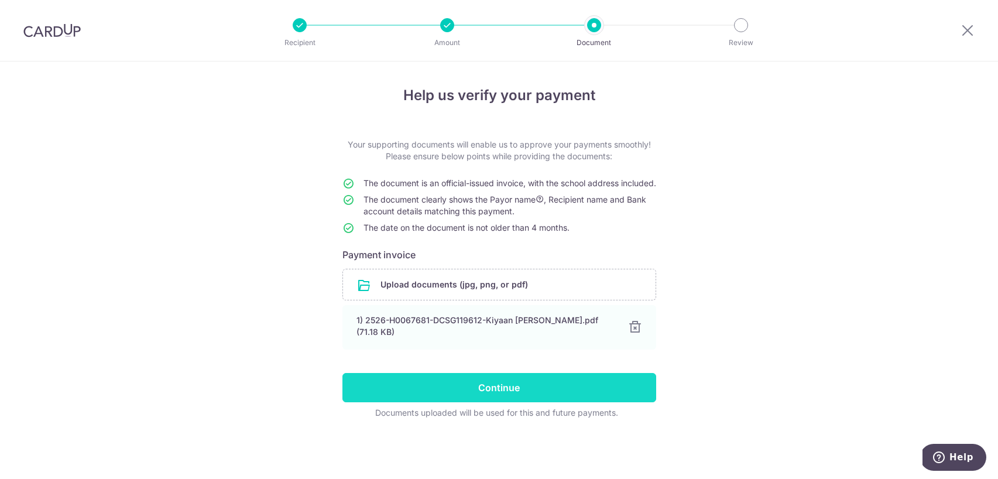
click at [560, 394] on input "Continue" at bounding box center [500, 387] width 314 height 29
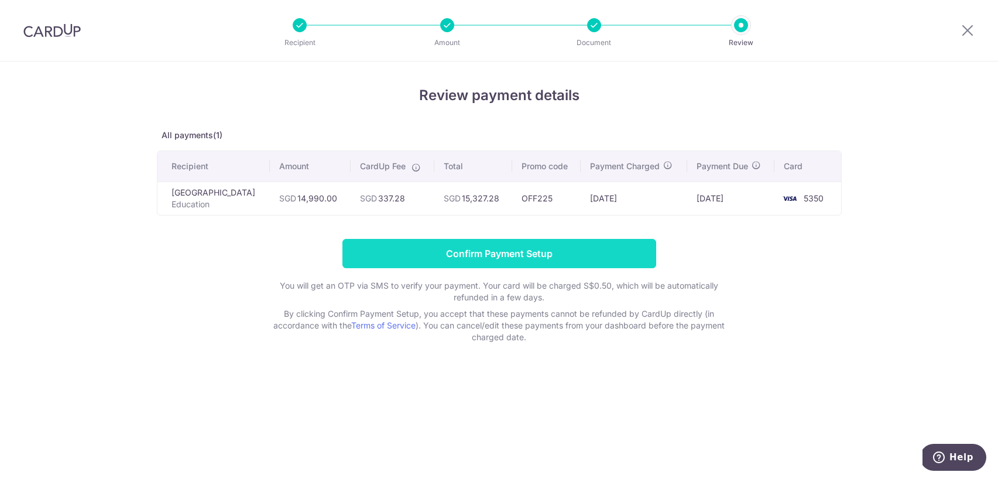
click at [431, 255] on input "Confirm Payment Setup" at bounding box center [500, 253] width 314 height 29
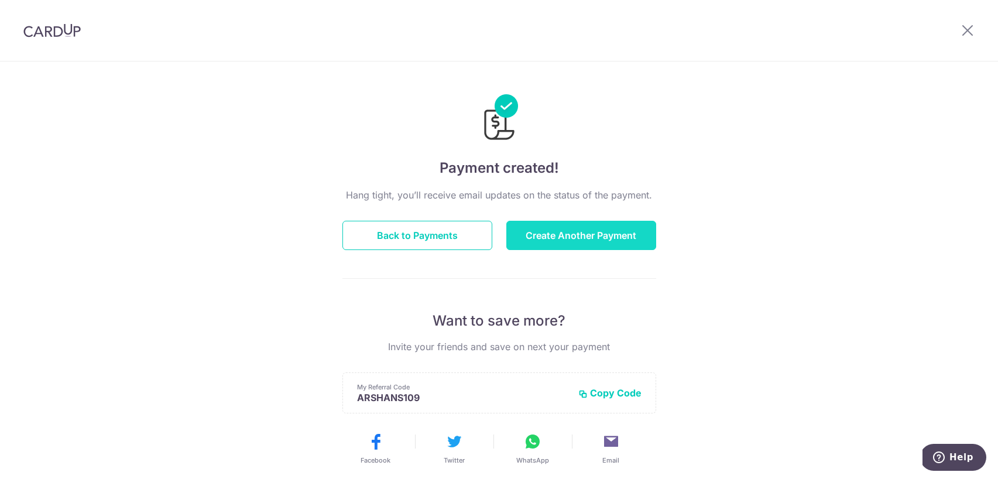
click at [550, 232] on button "Create Another Payment" at bounding box center [582, 235] width 150 height 29
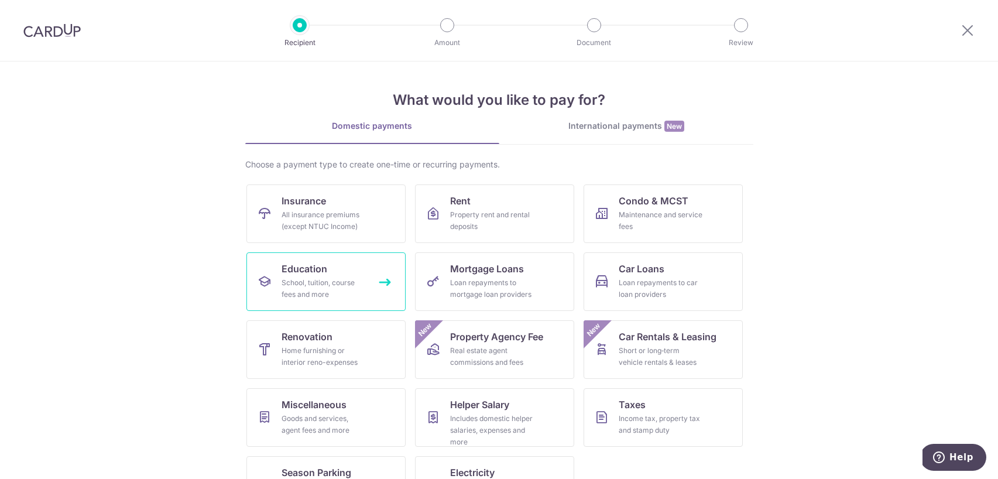
click at [290, 293] on div "School, tuition, course fees and more" at bounding box center [324, 288] width 84 height 23
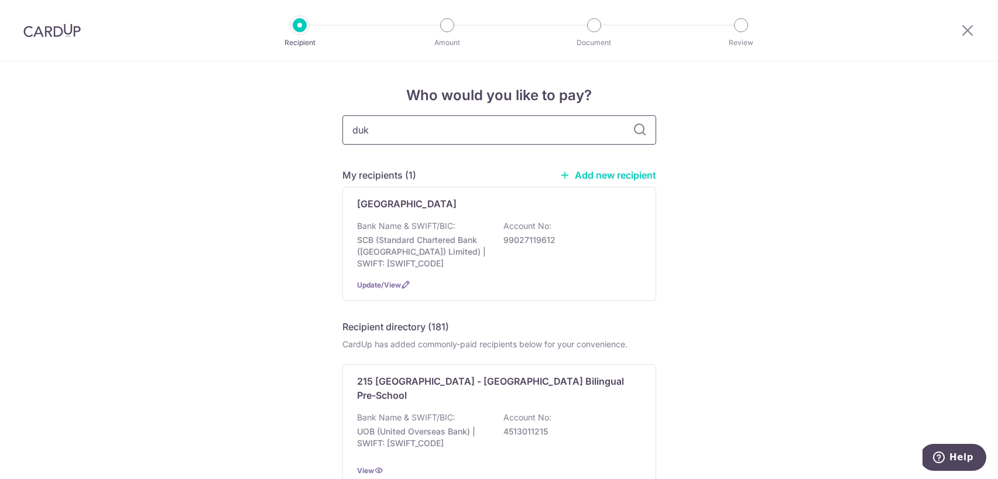
type input "du"
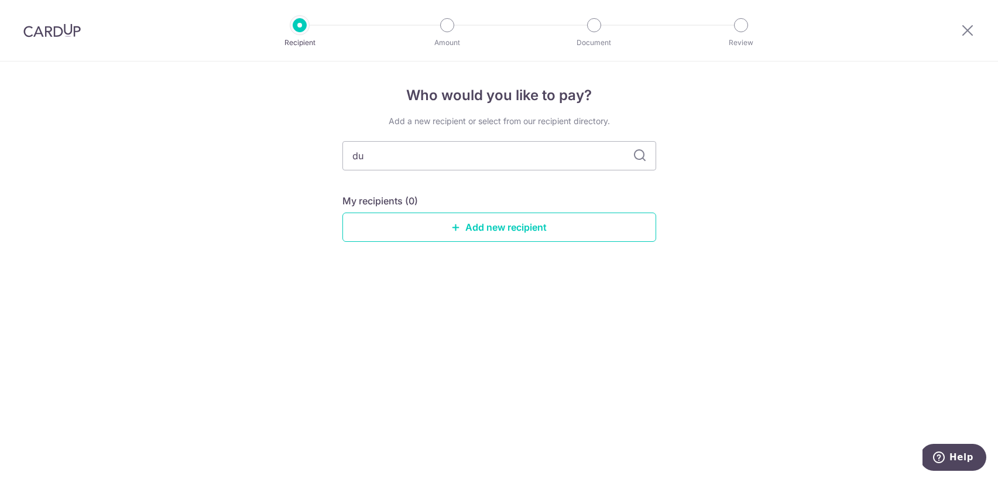
type input "dul"
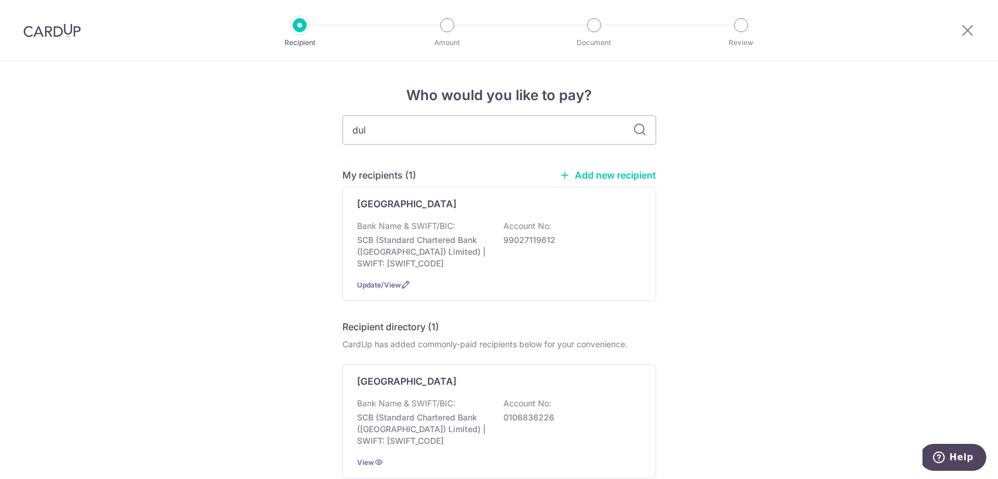
click at [587, 170] on link "Add new recipient" at bounding box center [608, 175] width 97 height 12
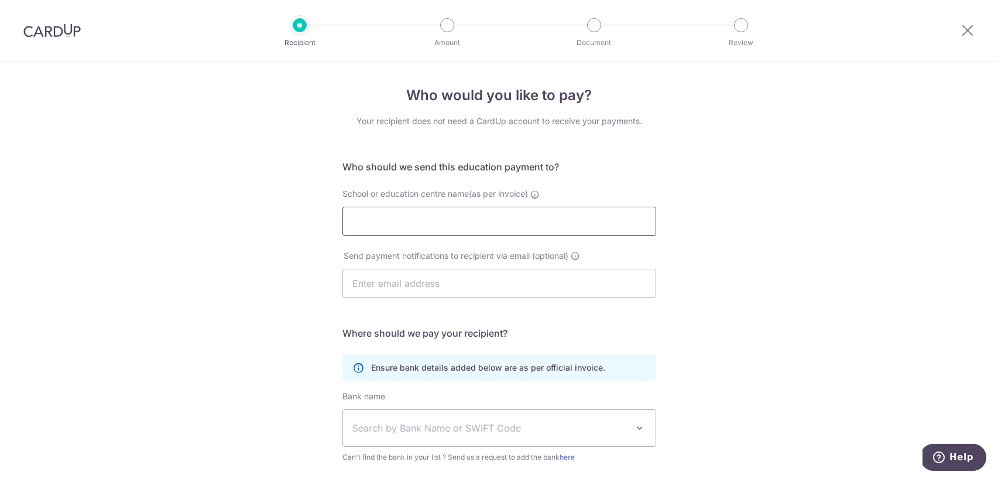
click at [531, 207] on input "School or education centre name(as per invoice)" at bounding box center [500, 221] width 314 height 29
type input "Dulwich College(Singapore)"
click at [474, 276] on input "text" at bounding box center [500, 283] width 314 height 29
type input "[PERSON_NAME][EMAIL_ADDRESS][DOMAIN_NAME]"
type input "Arshan Saha"
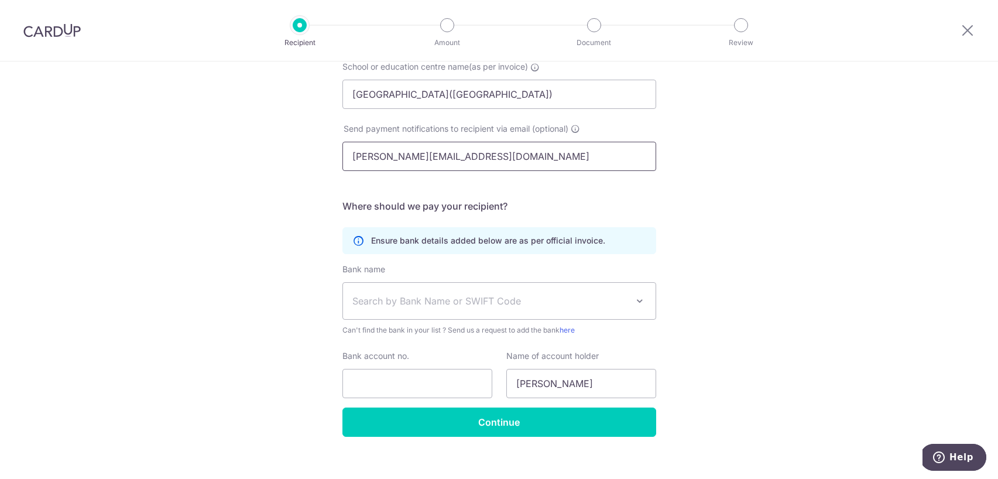
scroll to position [140, 0]
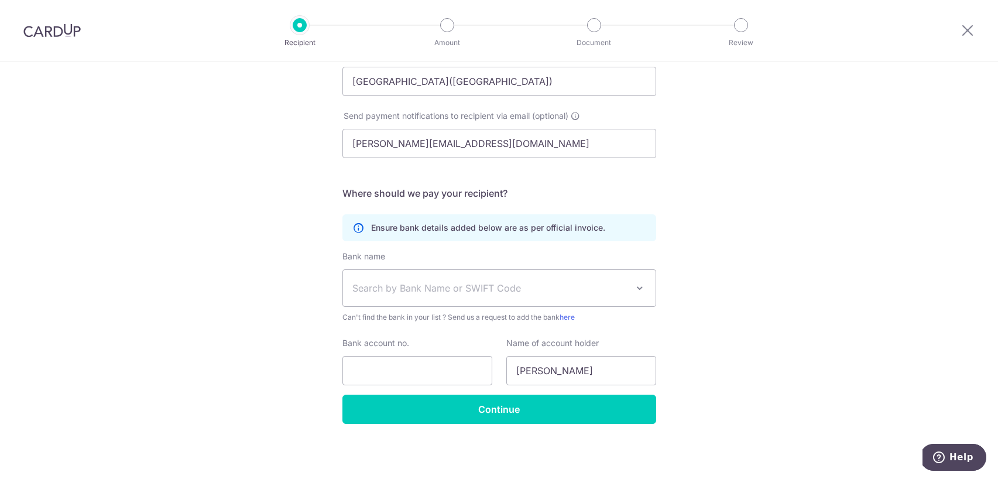
click at [367, 292] on span "Search by Bank Name or SWIFT Code" at bounding box center [490, 288] width 275 height 14
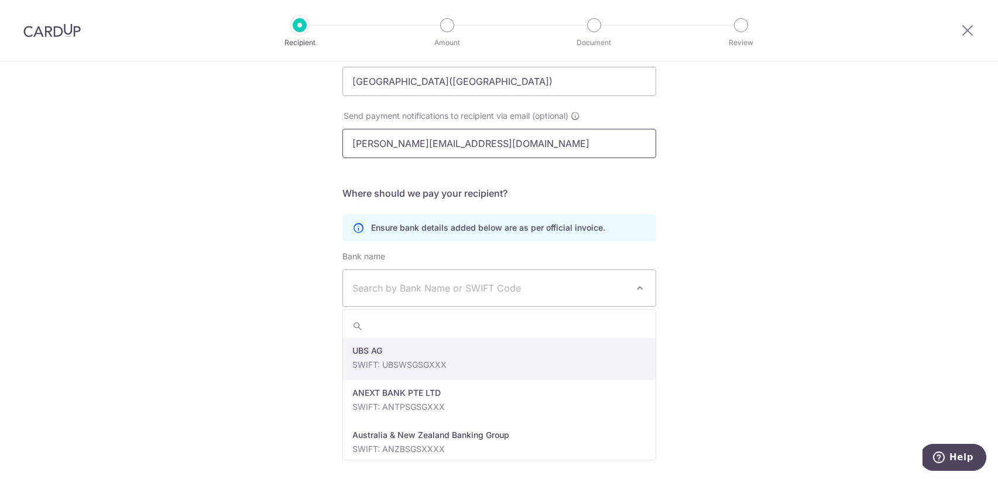
click at [455, 135] on input "[PERSON_NAME][EMAIL_ADDRESS][DOMAIN_NAME]" at bounding box center [500, 143] width 314 height 29
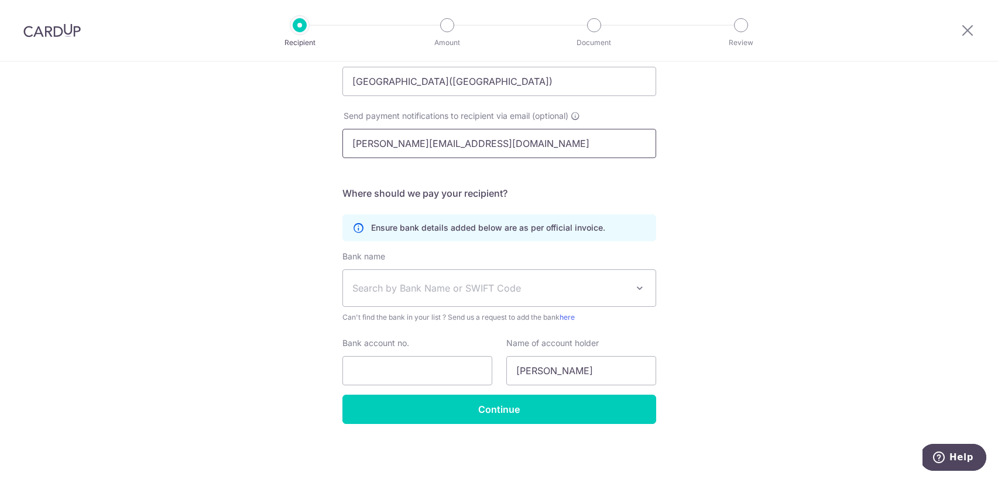
click at [455, 135] on input "[PERSON_NAME][EMAIL_ADDRESS][DOMAIN_NAME]" at bounding box center [500, 143] width 314 height 29
type input "invoice.singapore@dulwich.org"
click at [395, 302] on span "Search by Bank Name or SWIFT Code" at bounding box center [499, 288] width 313 height 36
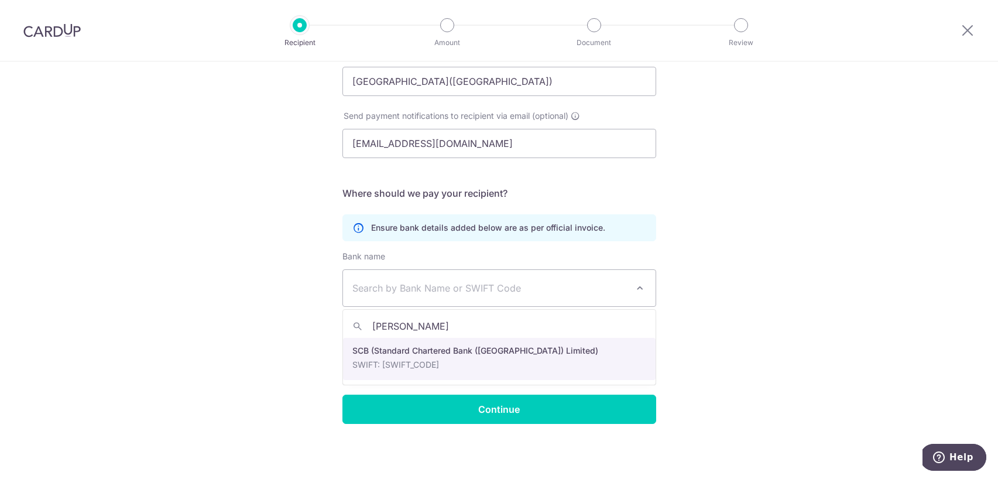
type input "stan"
select select "14"
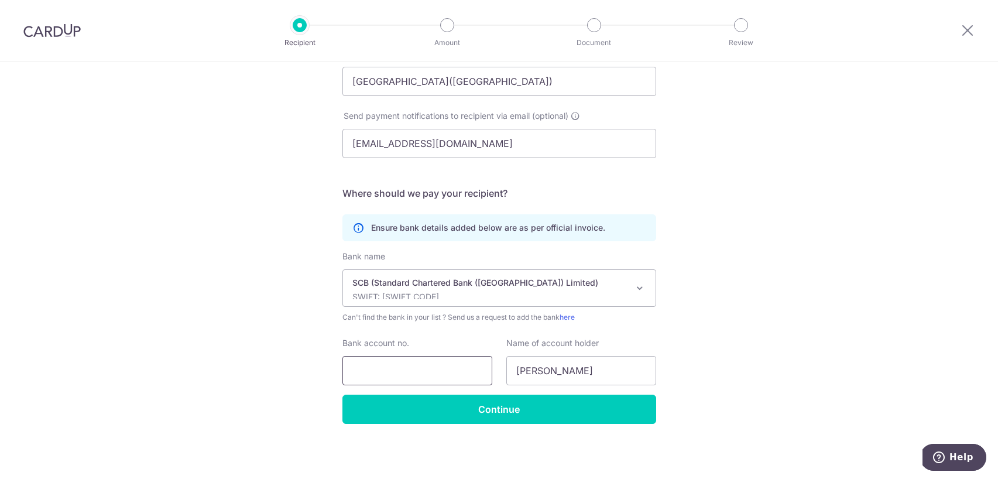
click at [401, 358] on input "Bank account no." at bounding box center [418, 370] width 150 height 29
paste input "99027119612"
type input "99027119613"
click at [537, 378] on input "Arshan Saha" at bounding box center [582, 370] width 150 height 29
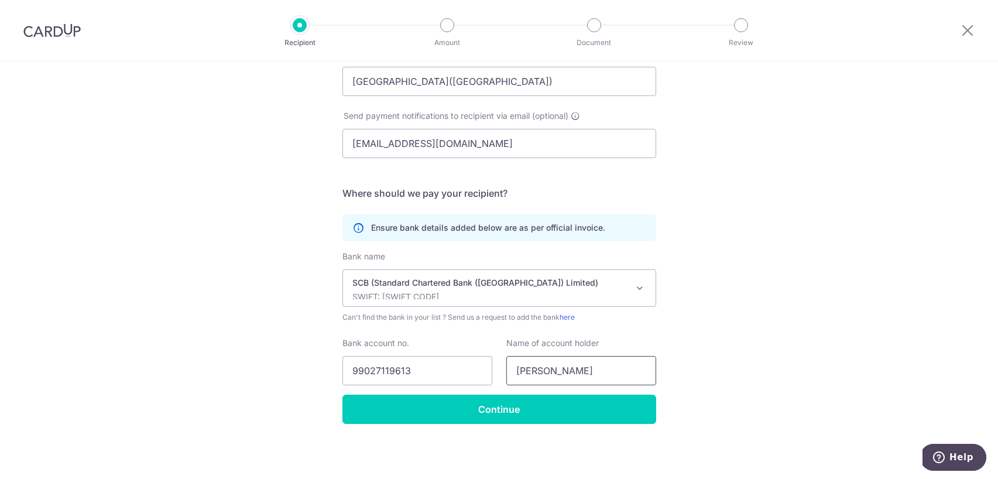
click at [537, 378] on input "Arshan Saha" at bounding box center [582, 370] width 150 height 29
type input "Dulwich College(singapore) Pte Ltd"
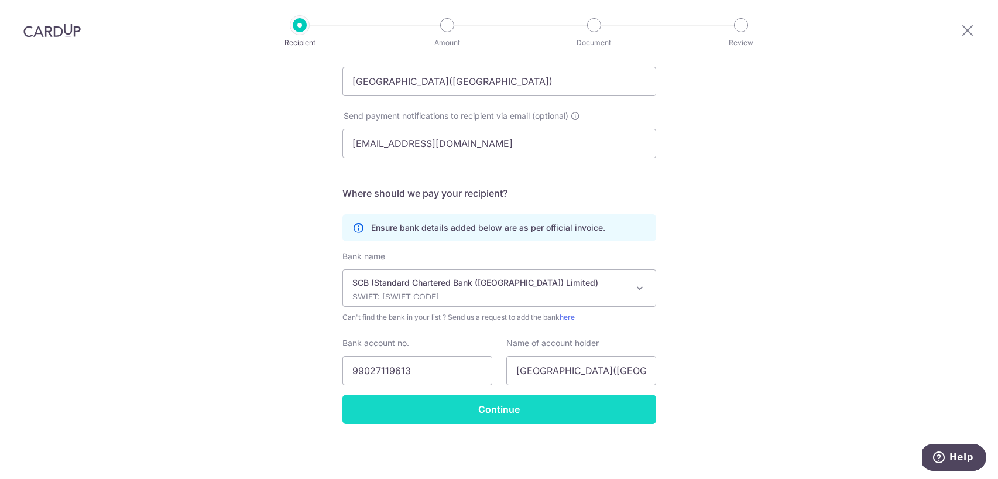
click at [557, 400] on input "Continue" at bounding box center [500, 409] width 314 height 29
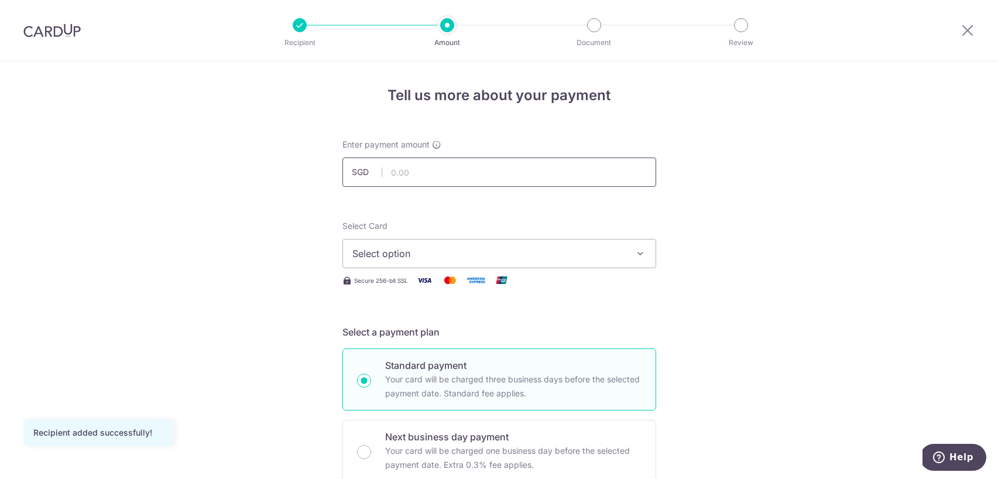
click at [511, 177] on input "text" at bounding box center [500, 172] width 314 height 29
type input "14,500.00"
click at [428, 254] on span "Select option" at bounding box center [489, 254] width 273 height 14
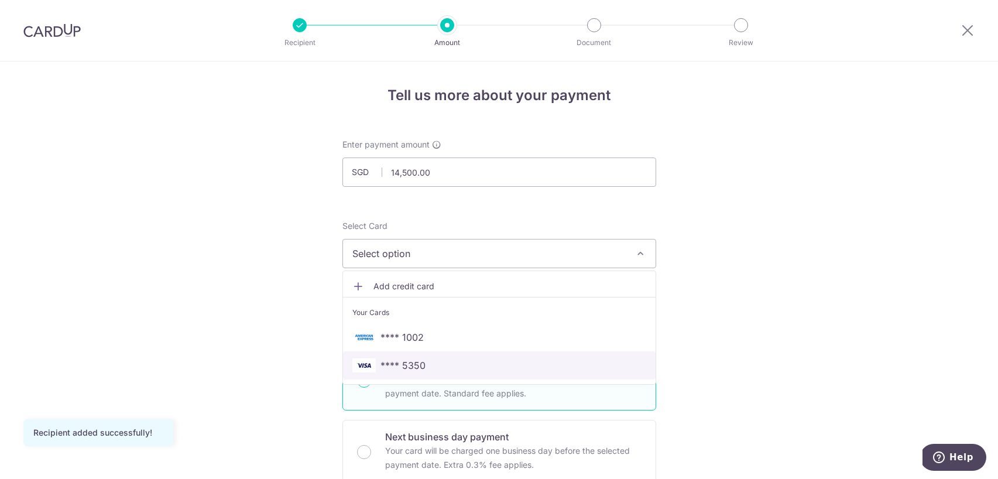
click at [403, 369] on span "**** 5350" at bounding box center [403, 365] width 45 height 14
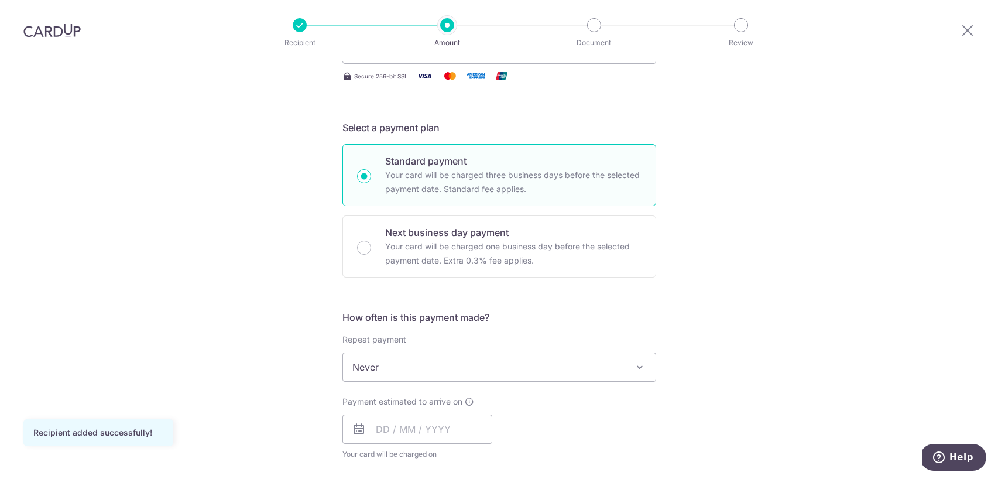
scroll to position [273, 0]
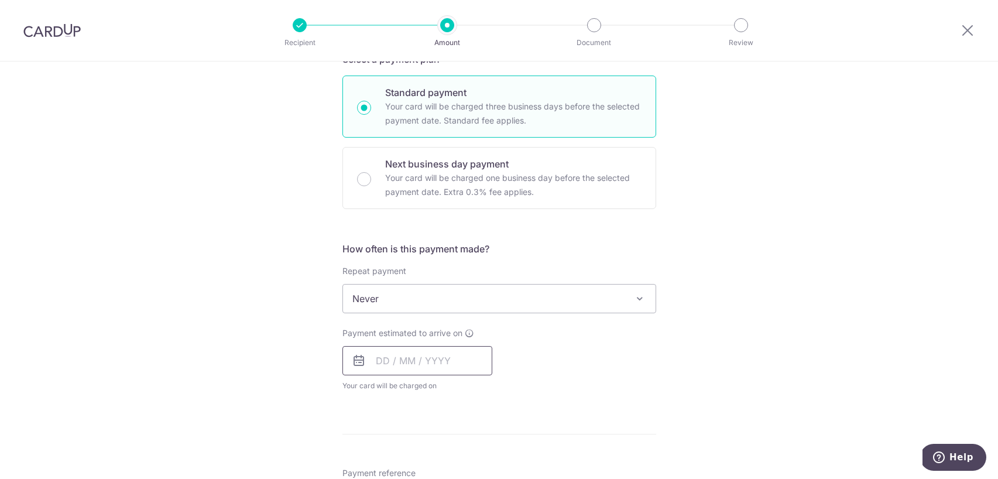
click at [385, 361] on input "text" at bounding box center [418, 360] width 150 height 29
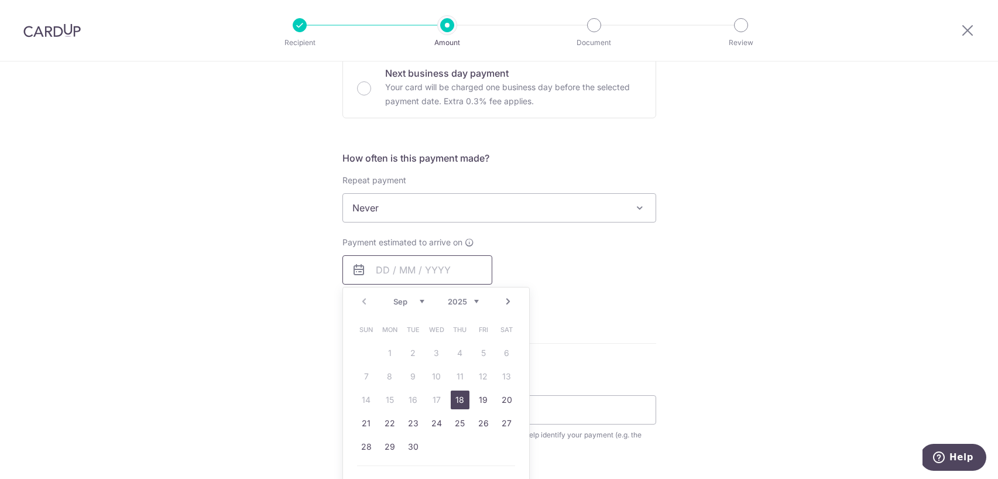
scroll to position [365, 0]
click at [461, 399] on link "18" at bounding box center [460, 398] width 19 height 19
type input "18/09/2025"
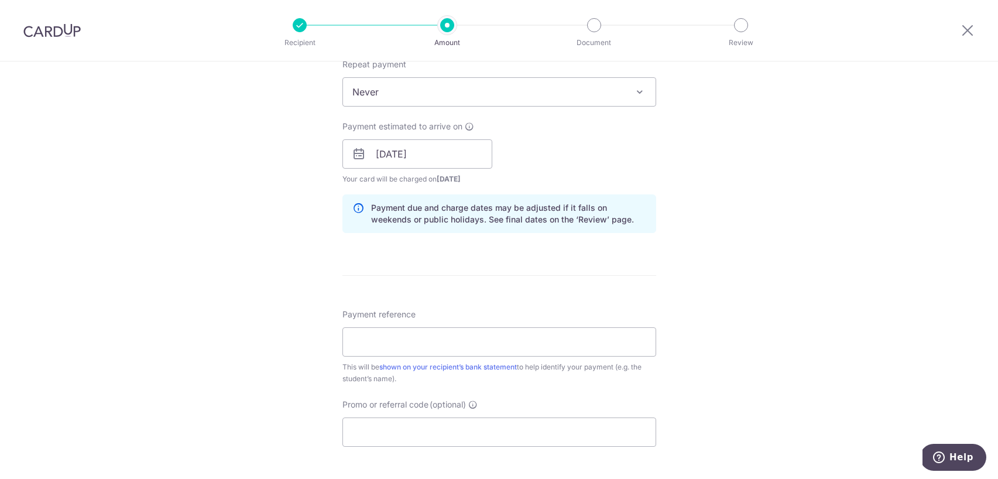
scroll to position [532, 0]
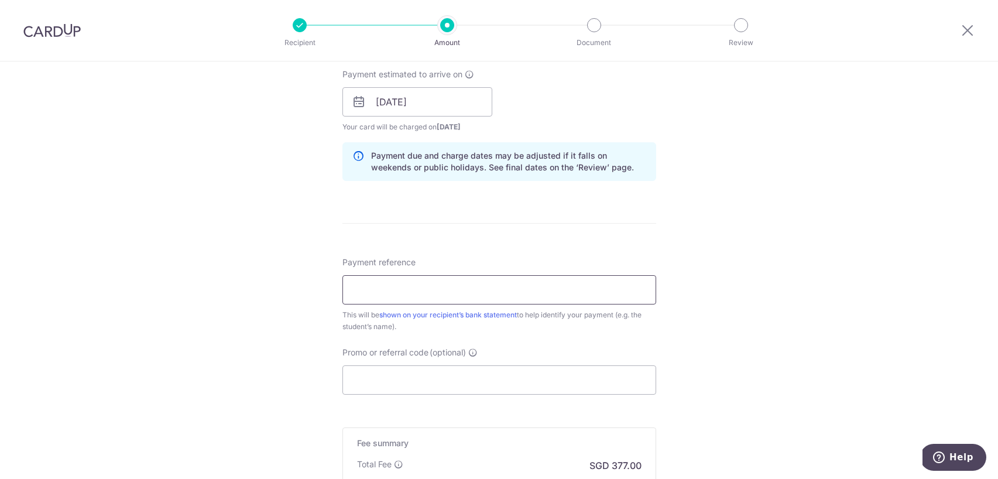
click at [454, 288] on input "Payment reference" at bounding box center [500, 289] width 314 height 29
type input "DCSG119613"
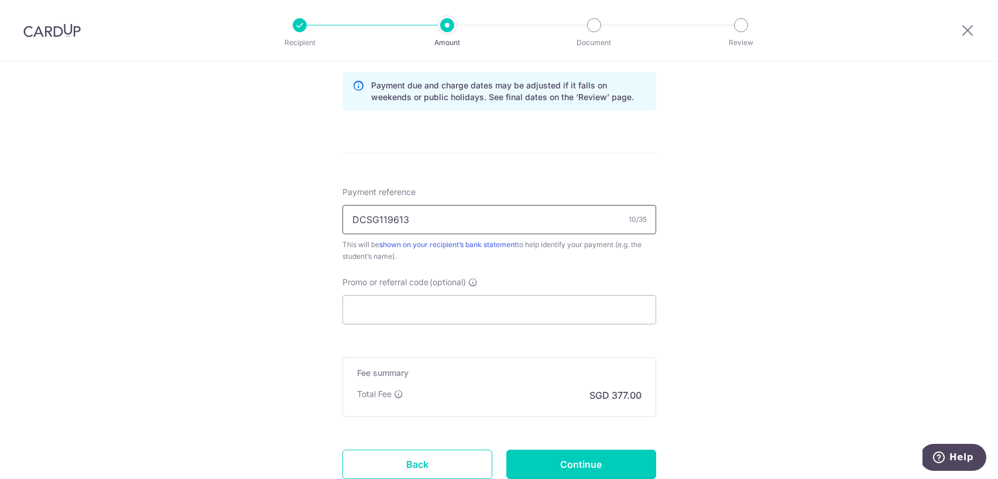
scroll to position [612, 0]
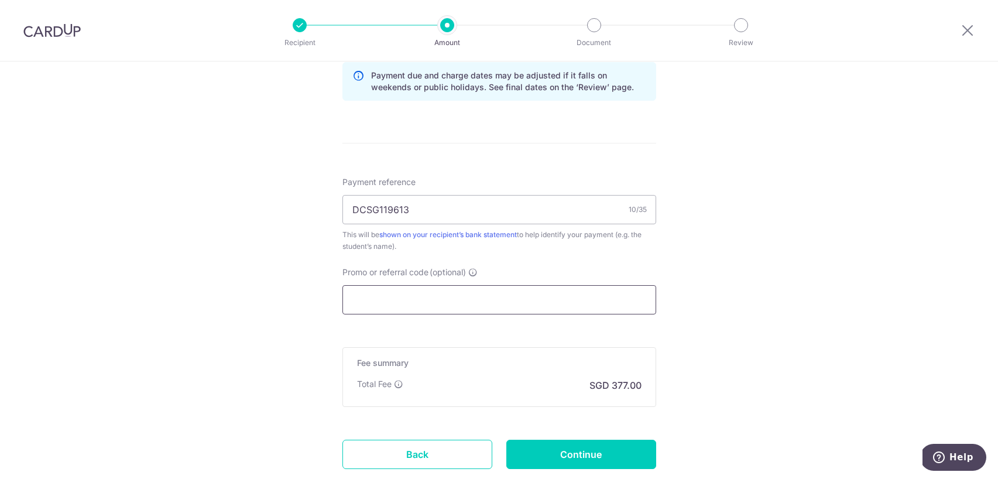
click at [379, 290] on input "Promo or referral code (optional)" at bounding box center [500, 299] width 314 height 29
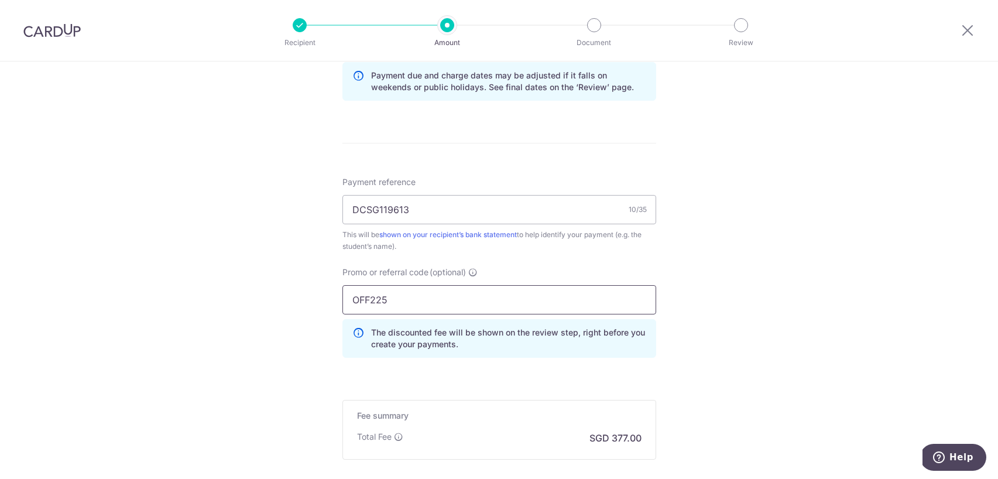
type input "OFF225"
click at [223, 320] on div "Tell us more about your payment Enter payment amount SGD 14,500.00 14500.00 Rec…" at bounding box center [499, 30] width 998 height 1160
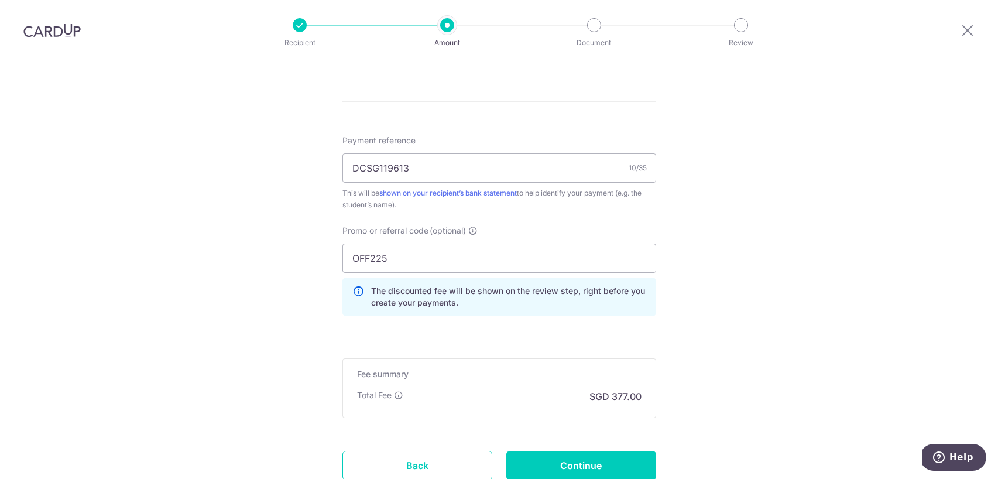
scroll to position [743, 0]
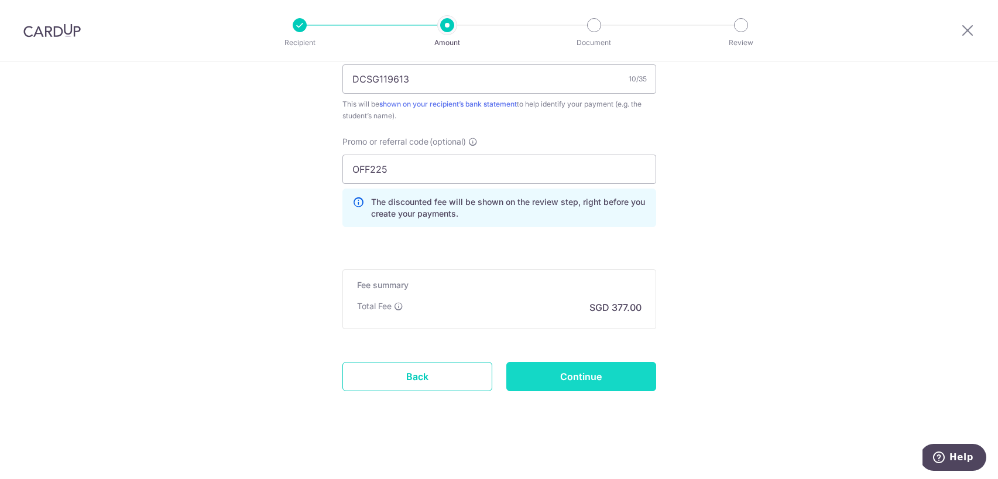
click at [540, 377] on input "Continue" at bounding box center [582, 376] width 150 height 29
type input "Create Schedule"
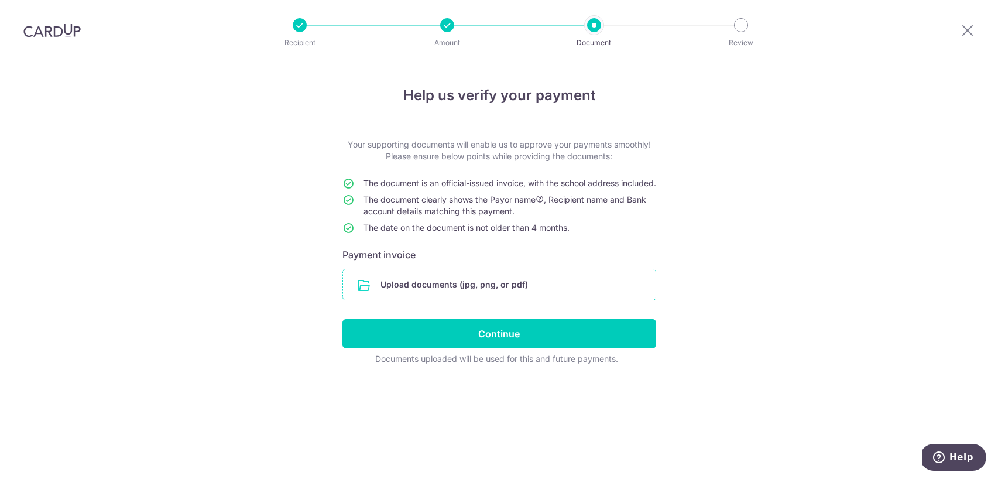
click at [425, 293] on input "file" at bounding box center [499, 284] width 313 height 30
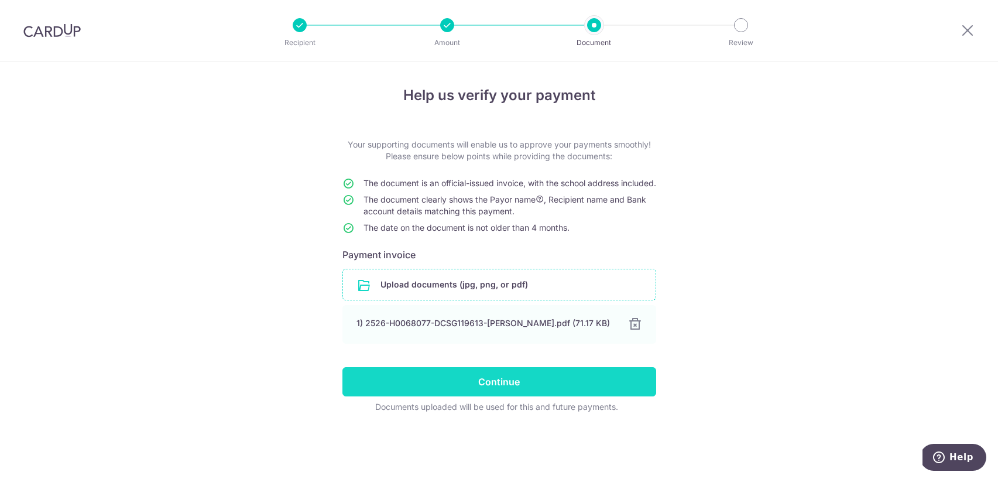
click at [449, 387] on input "Continue" at bounding box center [500, 381] width 314 height 29
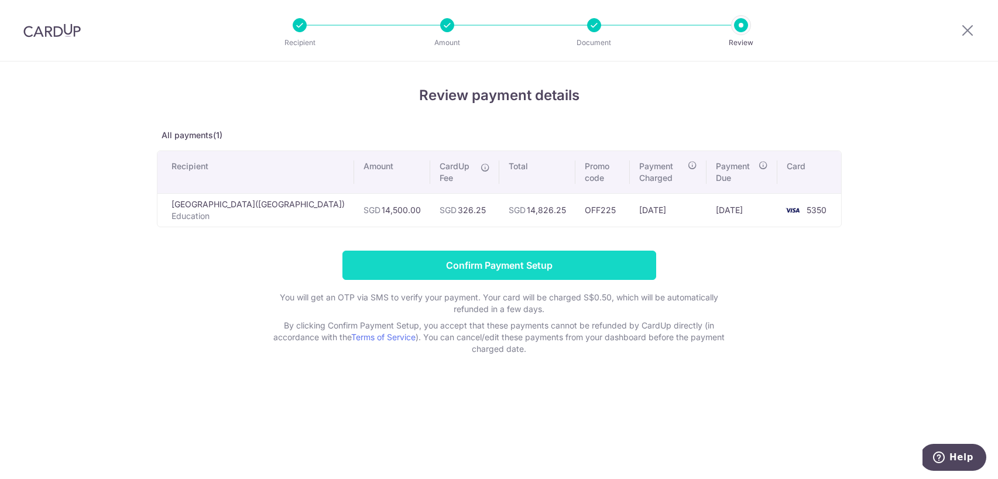
click at [488, 251] on input "Confirm Payment Setup" at bounding box center [500, 265] width 314 height 29
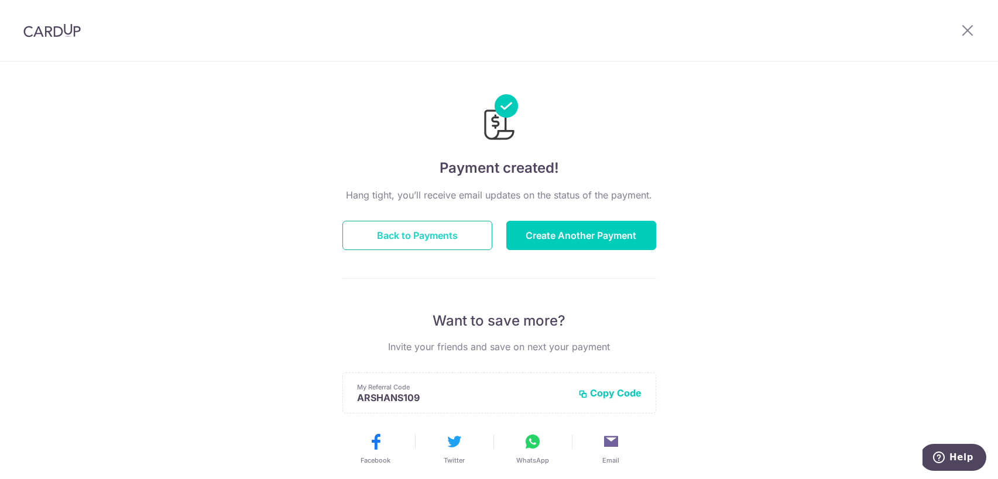
click at [437, 248] on button "Back to Payments" at bounding box center [418, 235] width 150 height 29
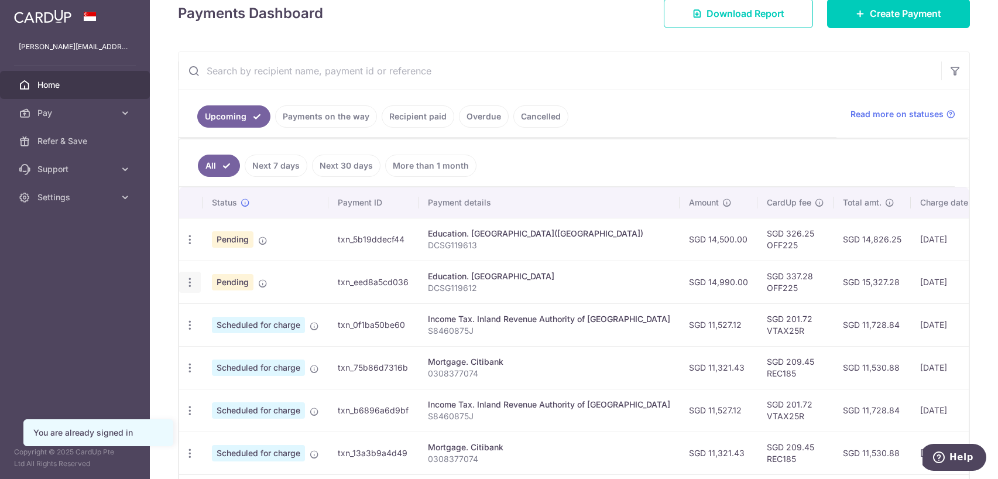
click at [191, 278] on icon "button" at bounding box center [190, 282] width 12 height 12
click at [233, 316] on span "Update payment" at bounding box center [253, 314] width 80 height 14
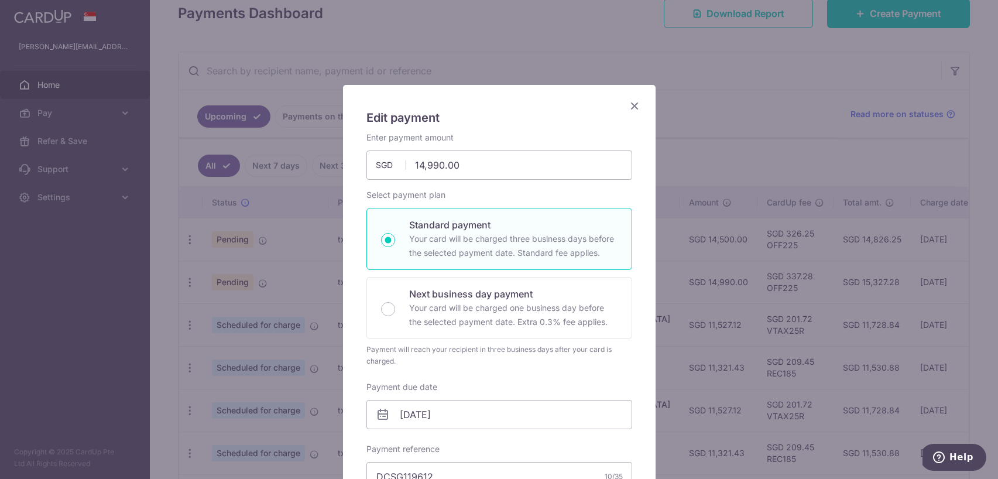
click at [636, 107] on icon "Close" at bounding box center [635, 105] width 14 height 15
